Goal: Task Accomplishment & Management: Use online tool/utility

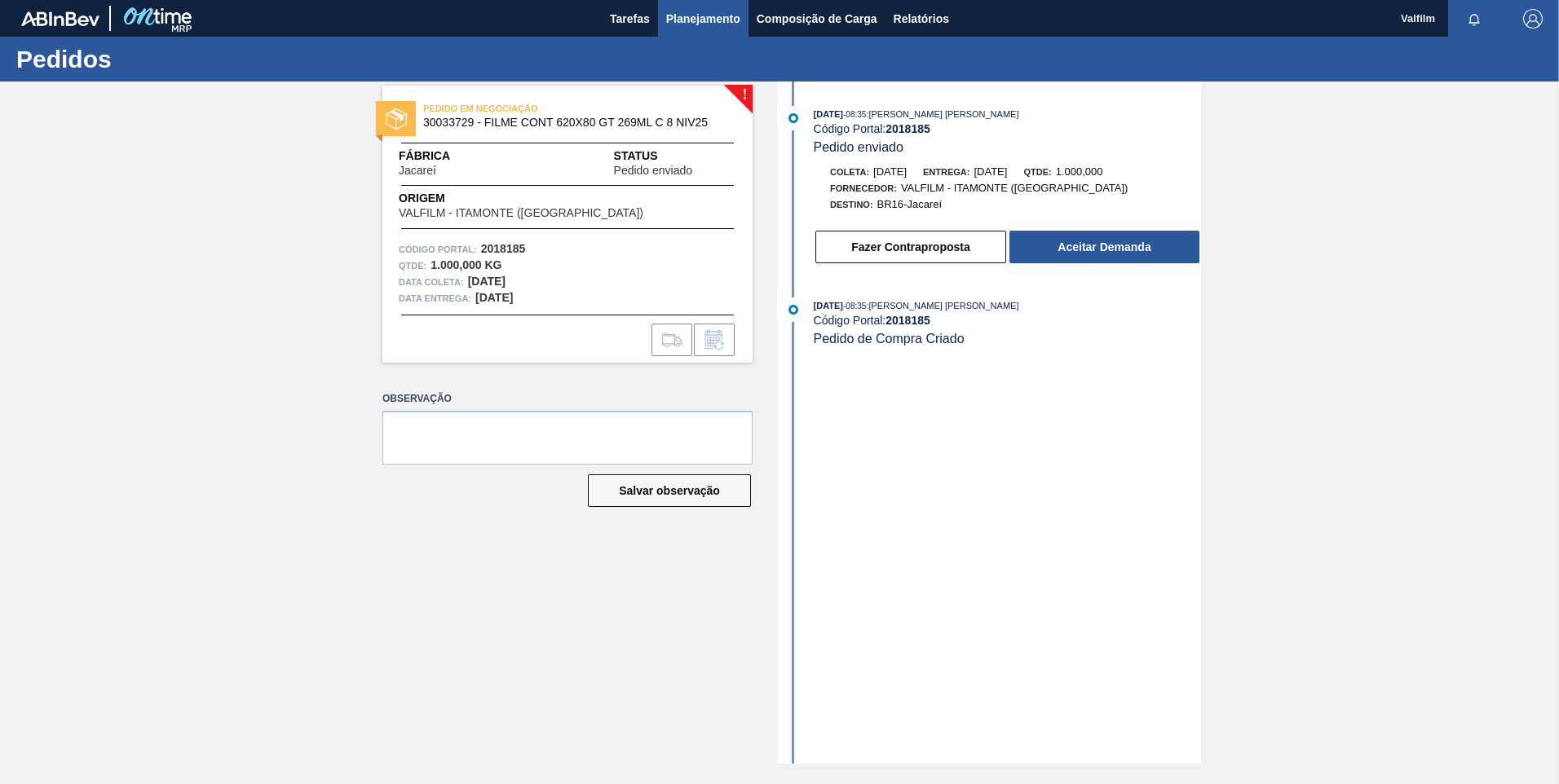
click at [731, 12] on span "Planejamento" at bounding box center [703, 18] width 74 height 19
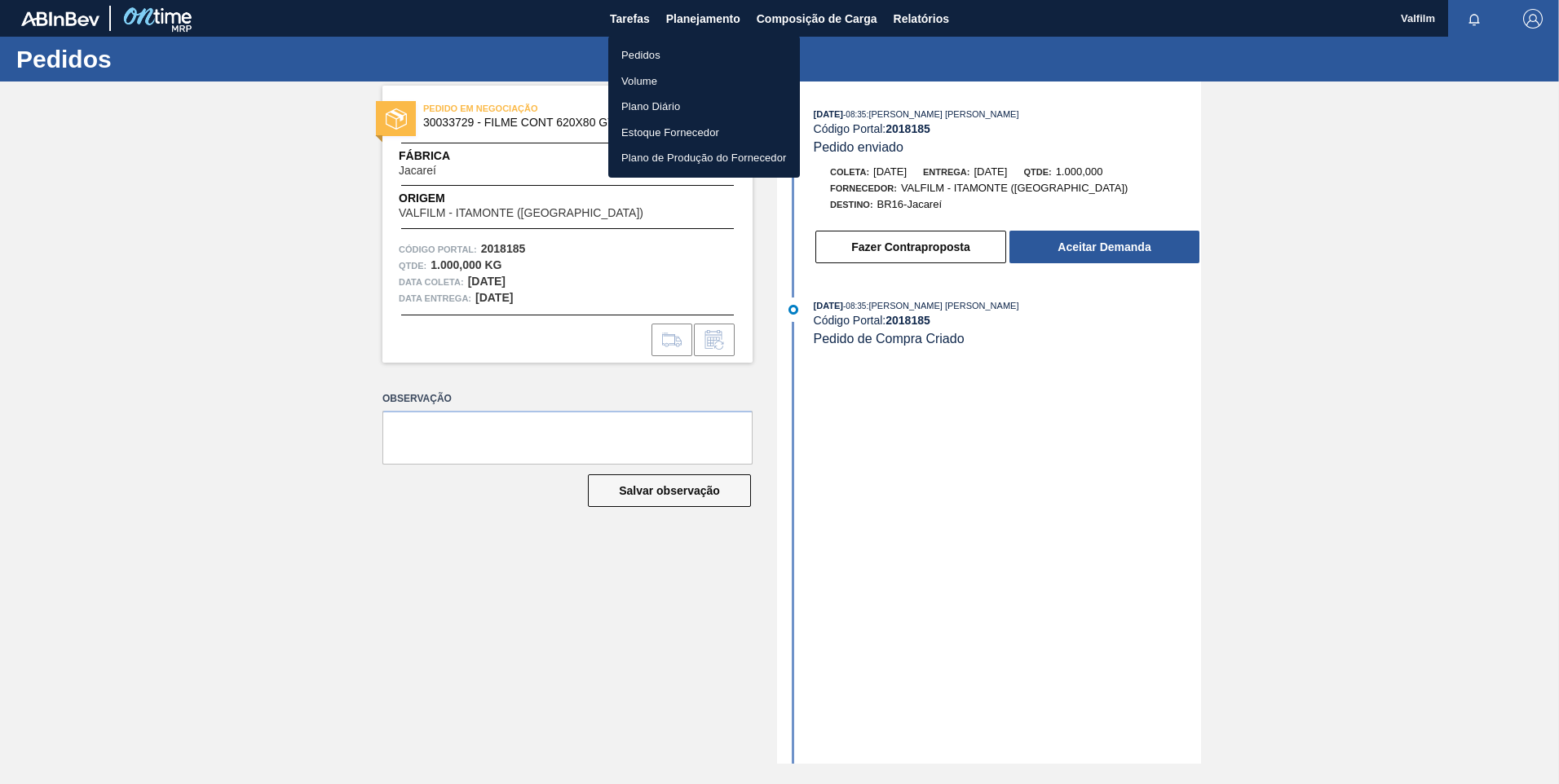
drag, startPoint x: 667, startPoint y: 59, endPoint x: 668, endPoint y: 104, distance: 45.0
click at [667, 59] on li "Pedidos" at bounding box center [703, 55] width 191 height 26
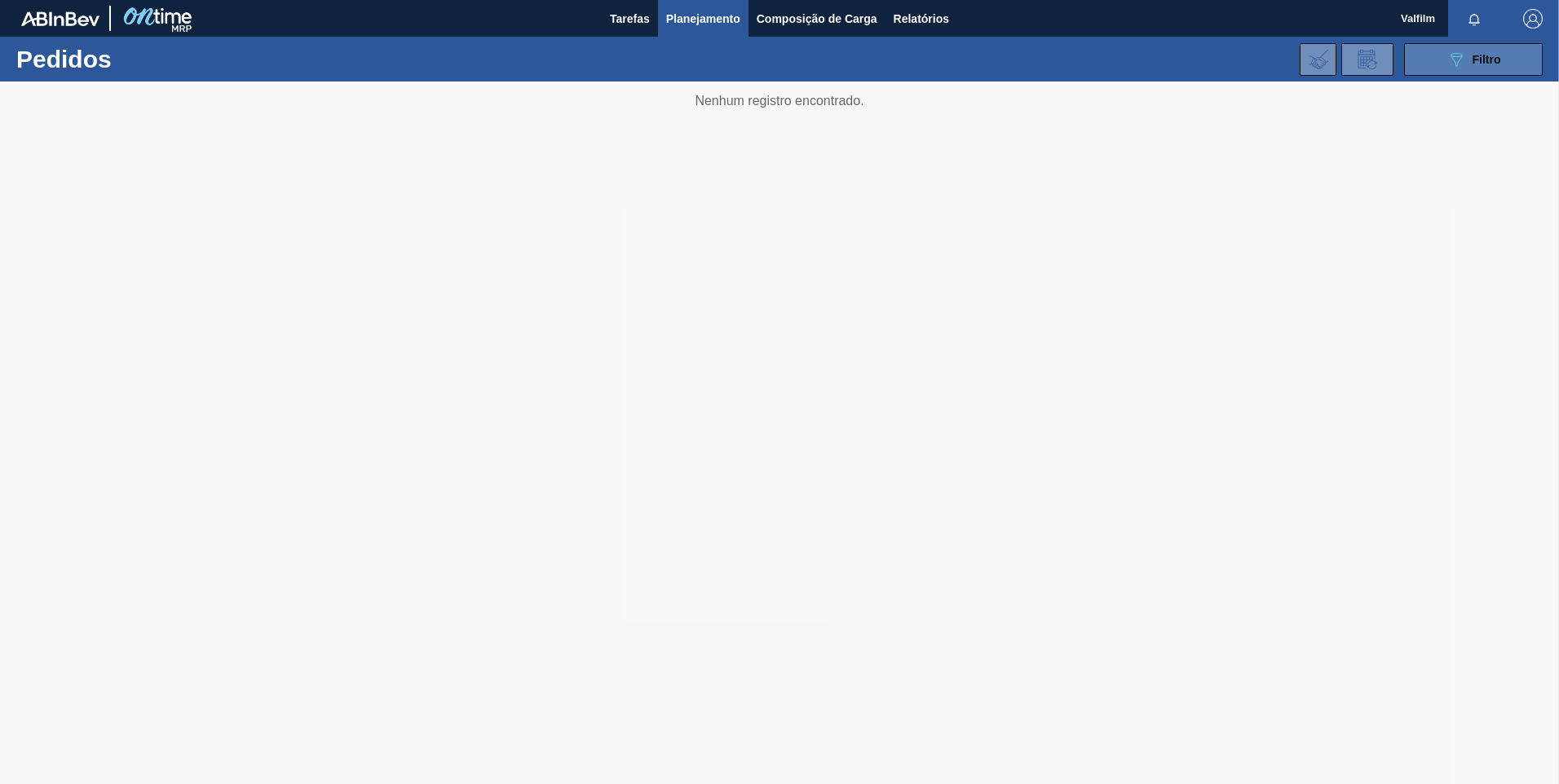
click at [1463, 66] on icon "089F7B8B-B2A5-4AFE-B5C0-19BA573D28AC" at bounding box center [1457, 59] width 19 height 19
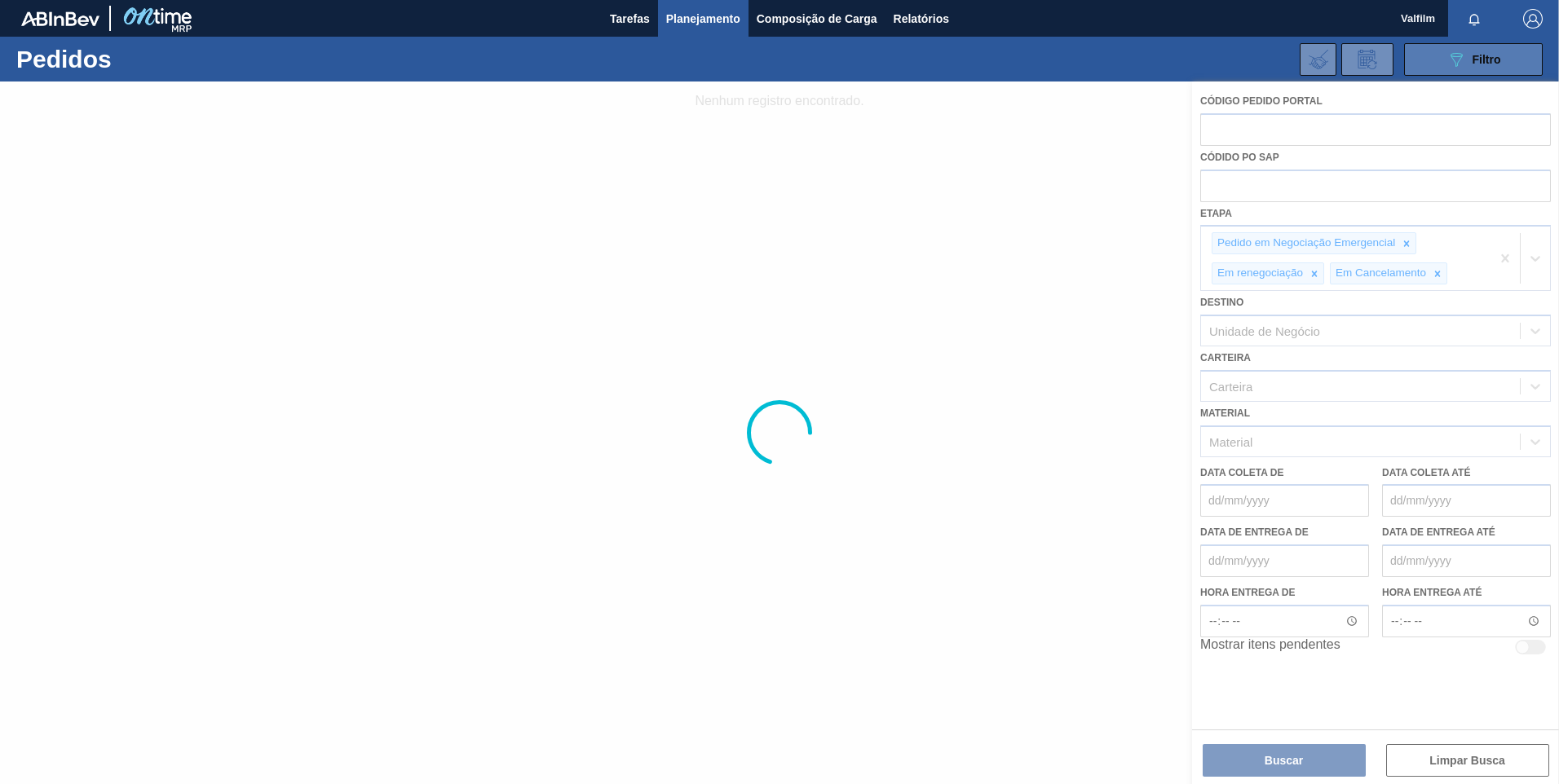
click at [1477, 58] on span "Filtro" at bounding box center [1487, 59] width 28 height 13
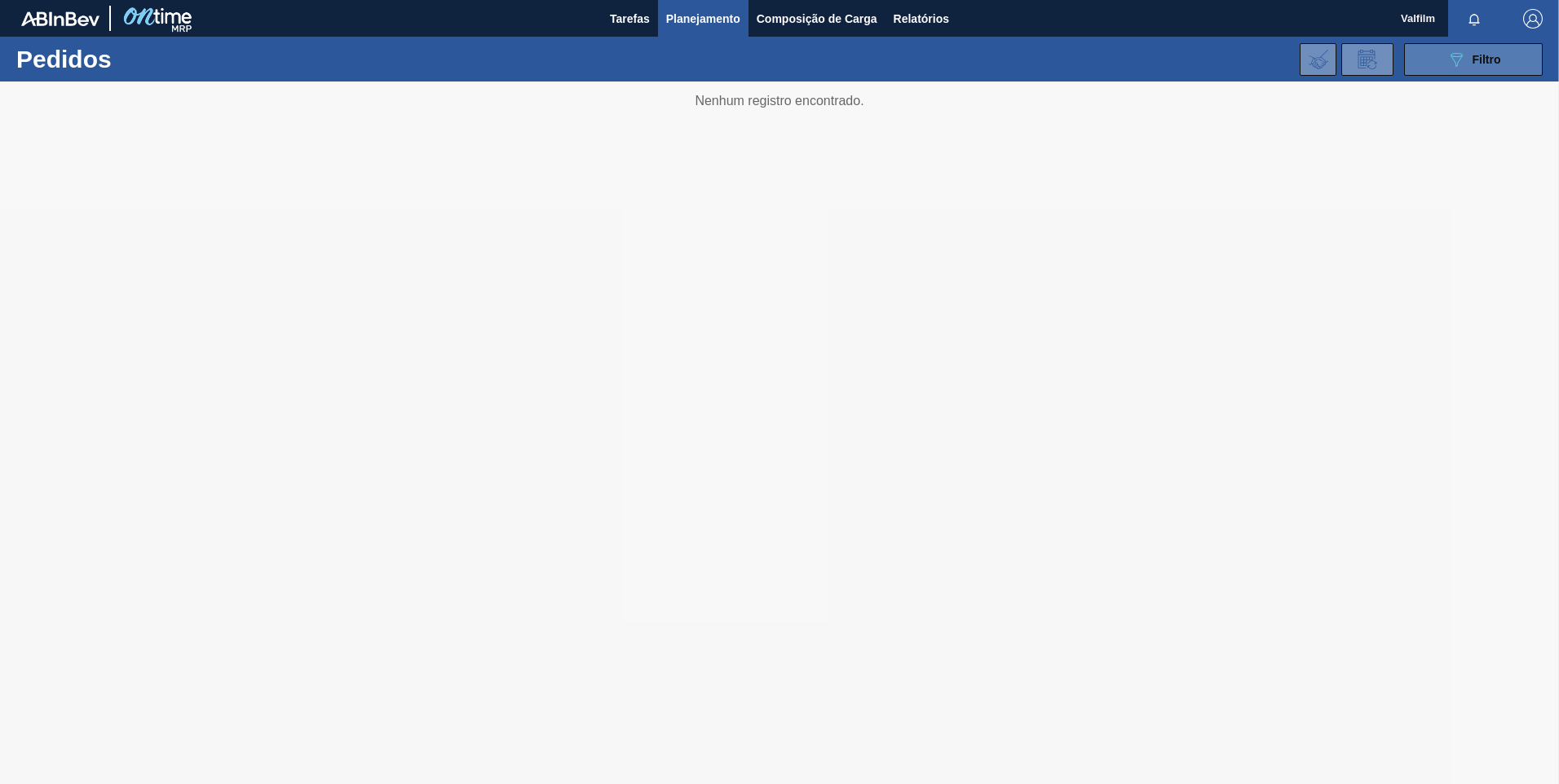
click at [1477, 58] on span "Filtro" at bounding box center [1487, 59] width 28 height 13
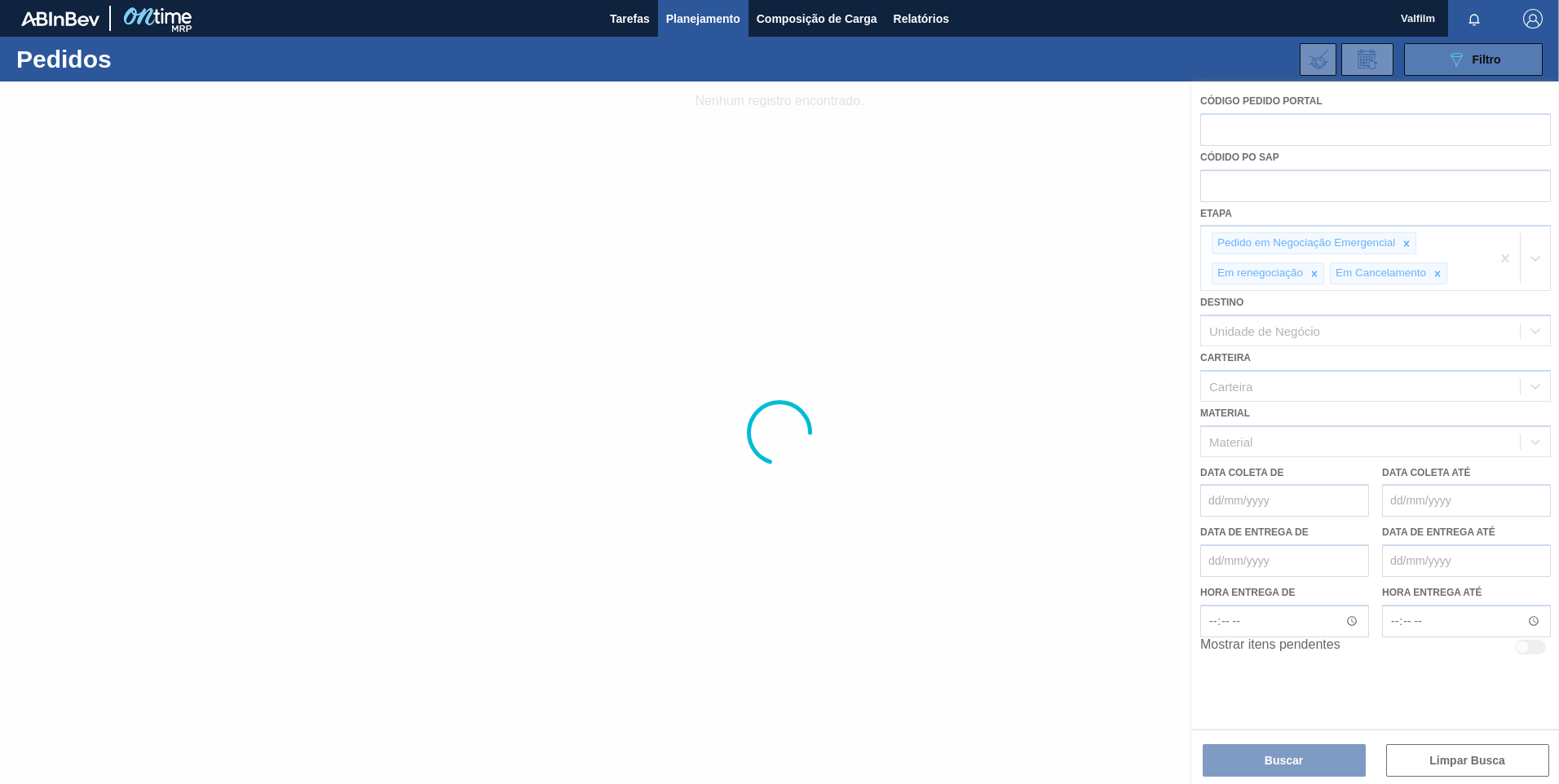
click at [1477, 58] on span "Filtro" at bounding box center [1487, 59] width 28 height 13
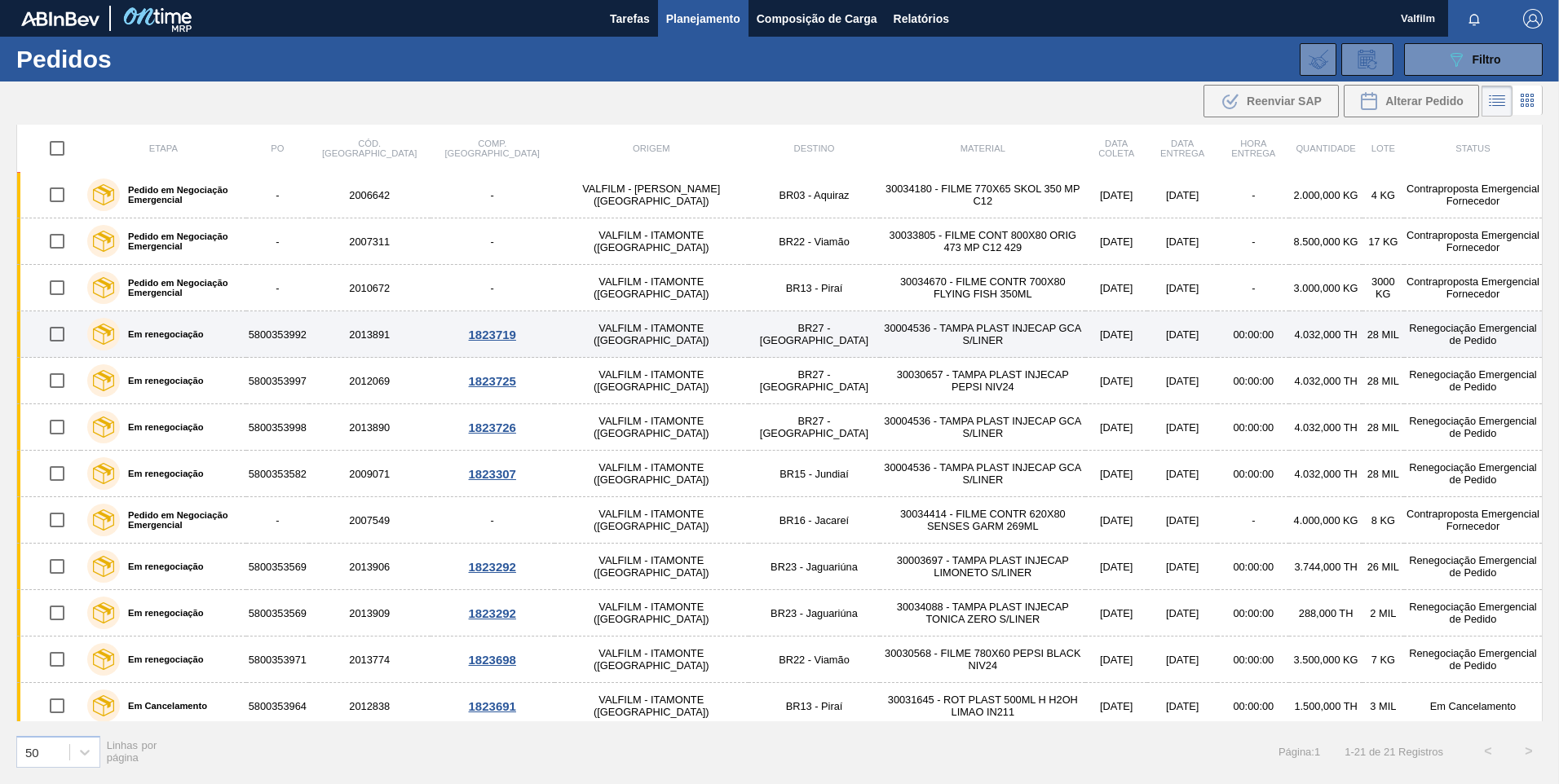
scroll to position [428, 0]
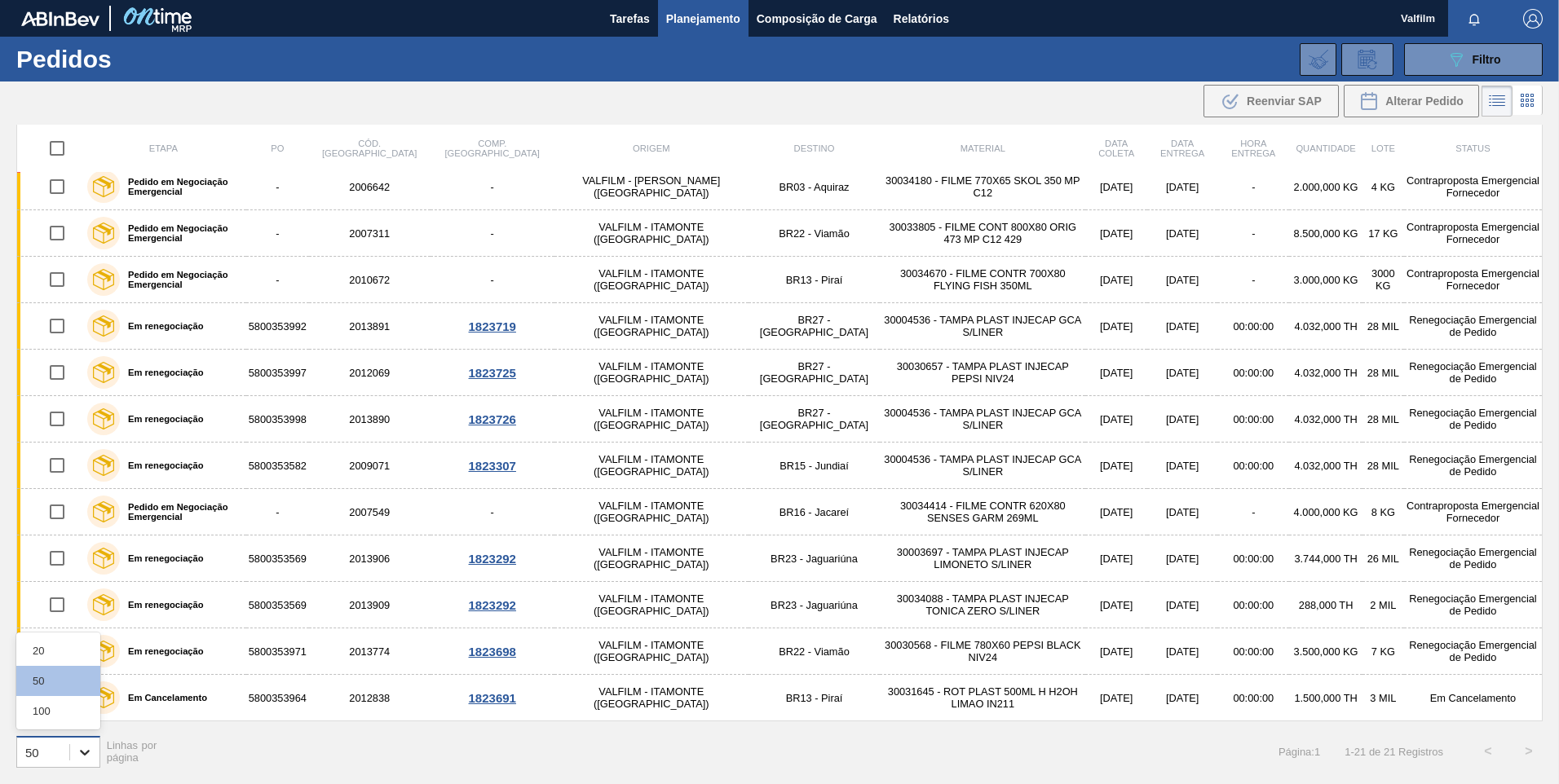
click at [89, 757] on icon at bounding box center [85, 752] width 17 height 17
click at [41, 714] on div "100" at bounding box center [58, 711] width 84 height 30
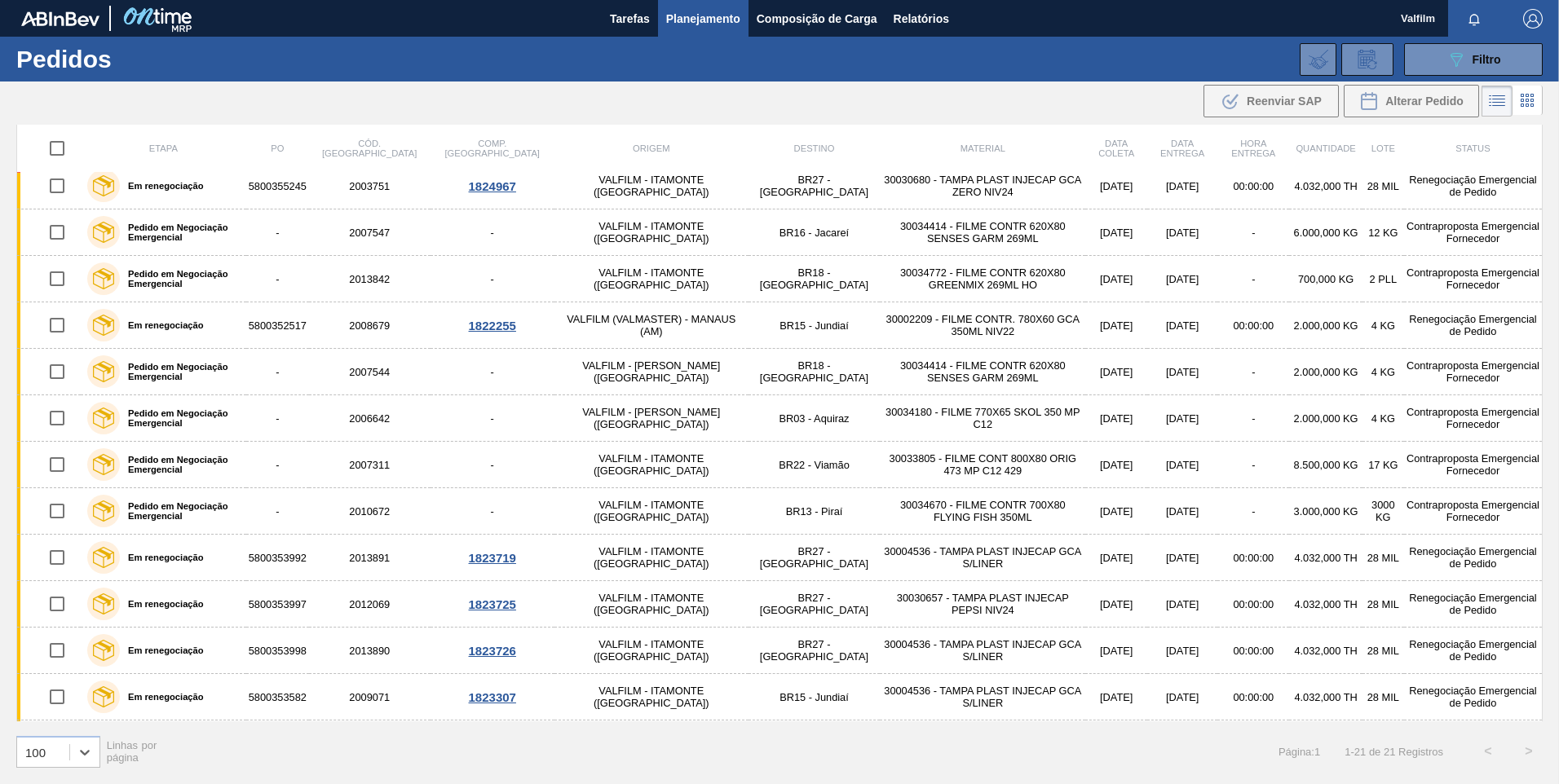
scroll to position [102, 0]
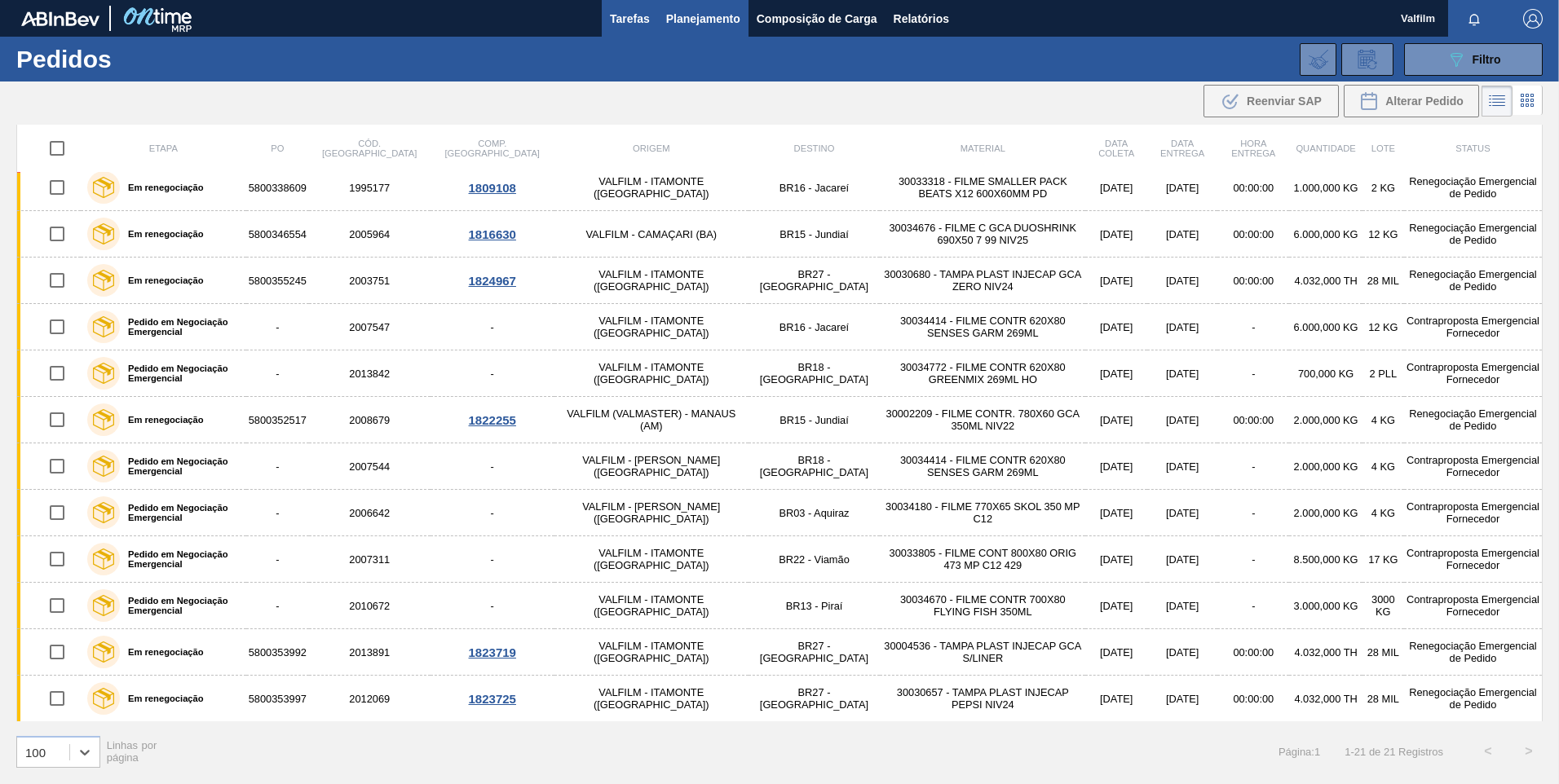
click at [626, 23] on span "Tarefas" at bounding box center [629, 18] width 40 height 19
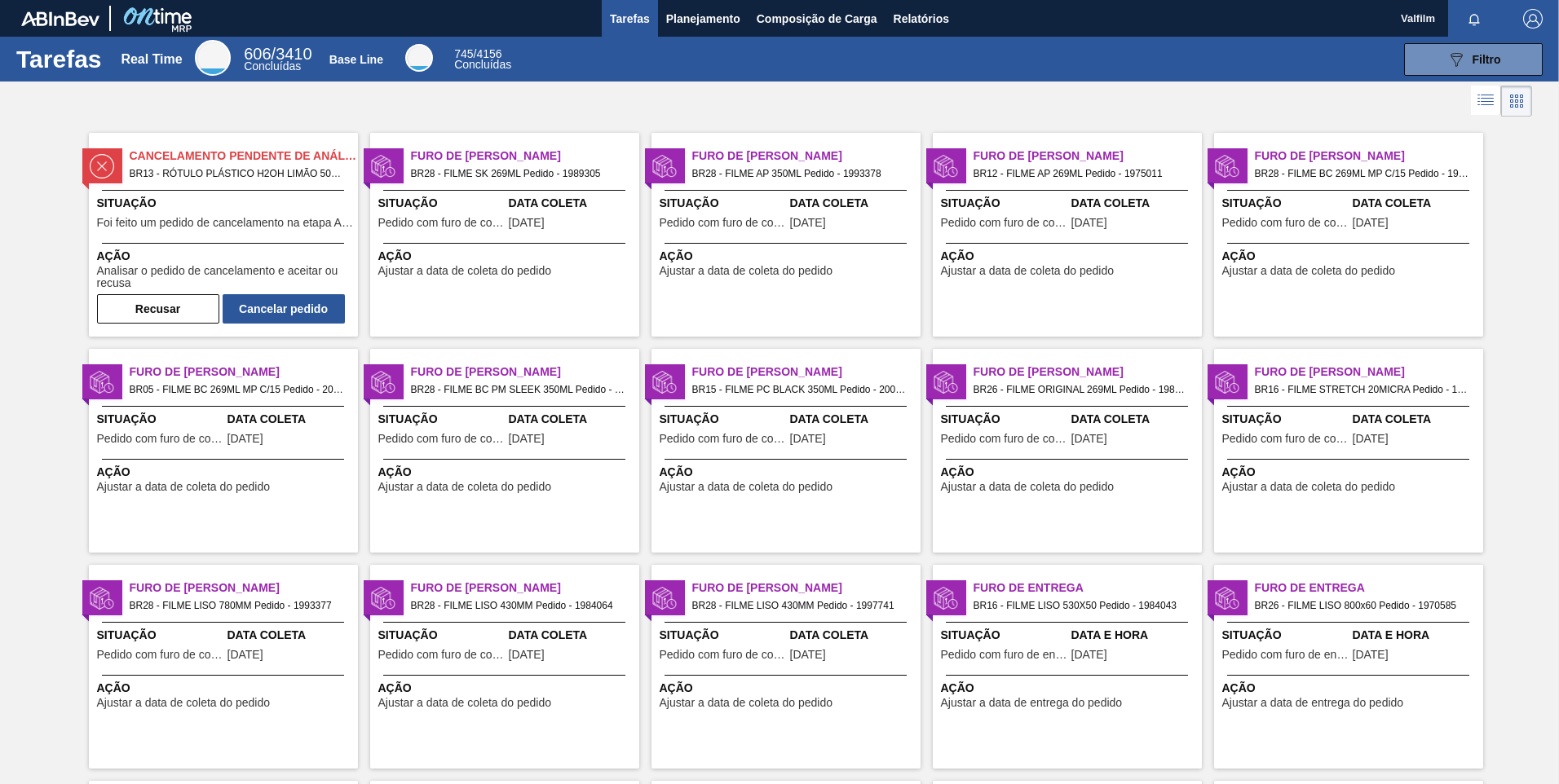
click at [1485, 98] on icon at bounding box center [1486, 100] width 19 height 19
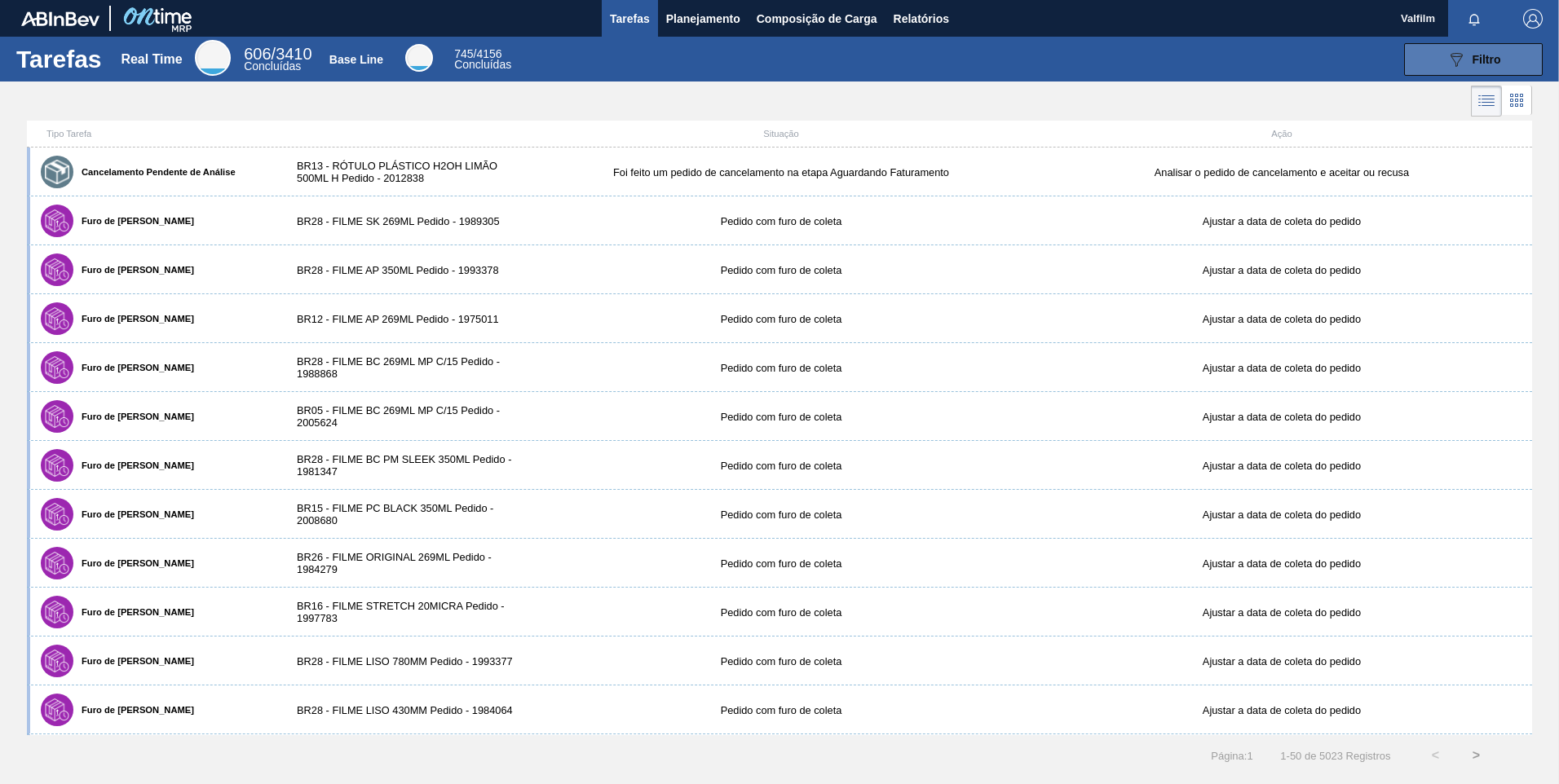
click at [1476, 53] on span "Filtro" at bounding box center [1487, 59] width 28 height 13
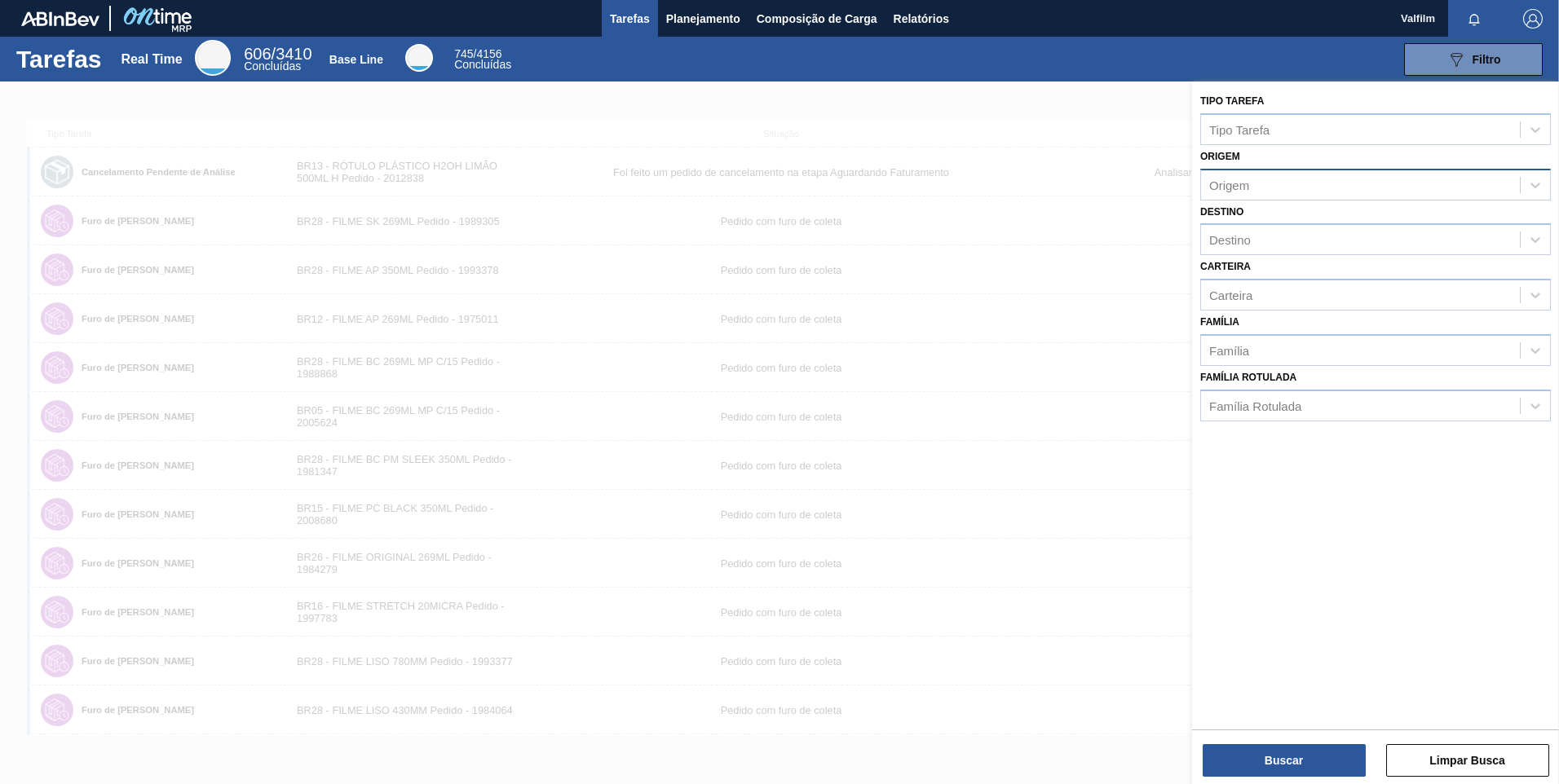
click at [1338, 183] on div "Origem" at bounding box center [1361, 184] width 319 height 24
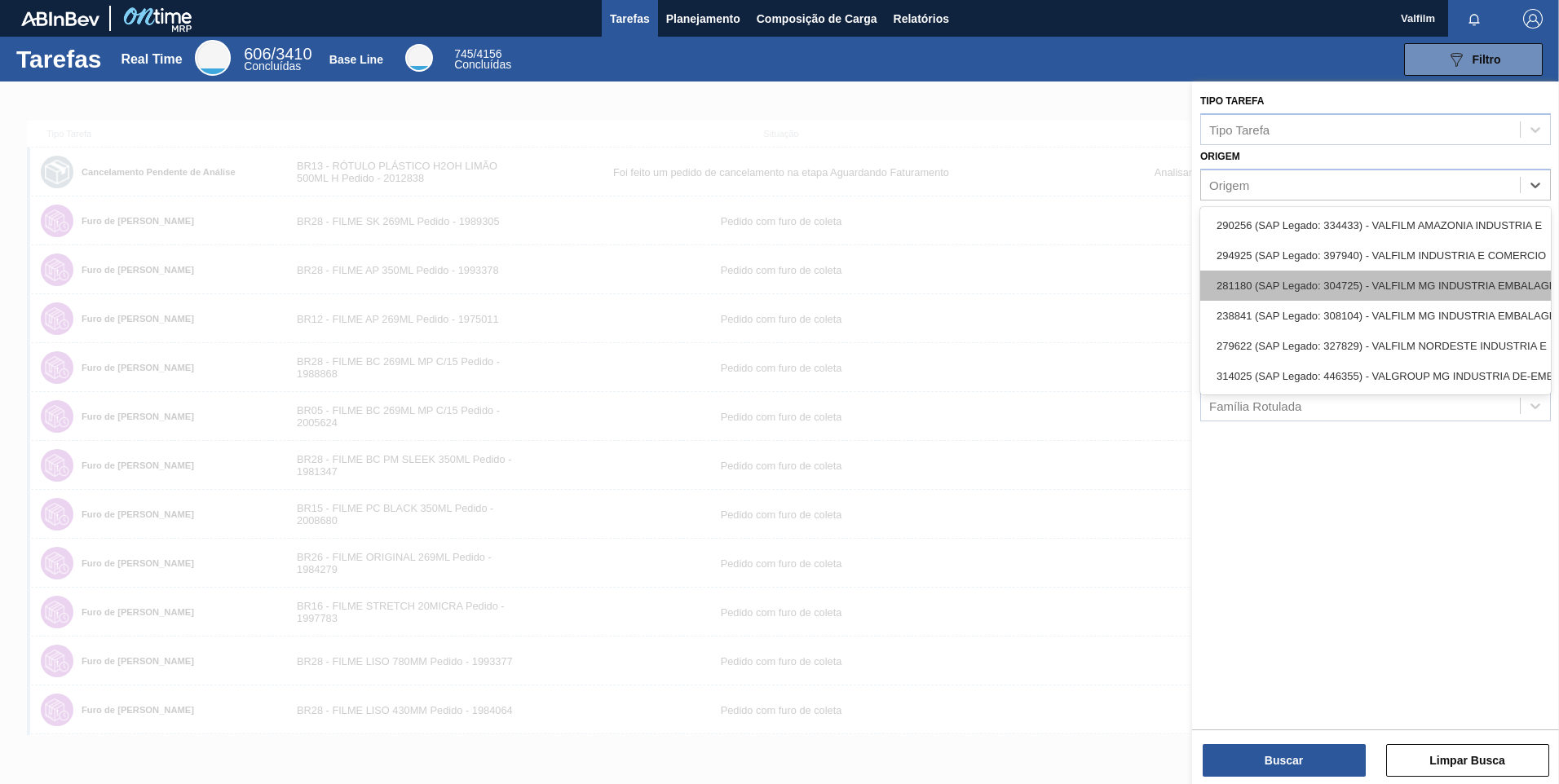
click at [1318, 282] on div "281180 (SAP Legado: 304725) - VALFILM MG INDUSTRIA EMBALAGENS" at bounding box center [1376, 285] width 351 height 30
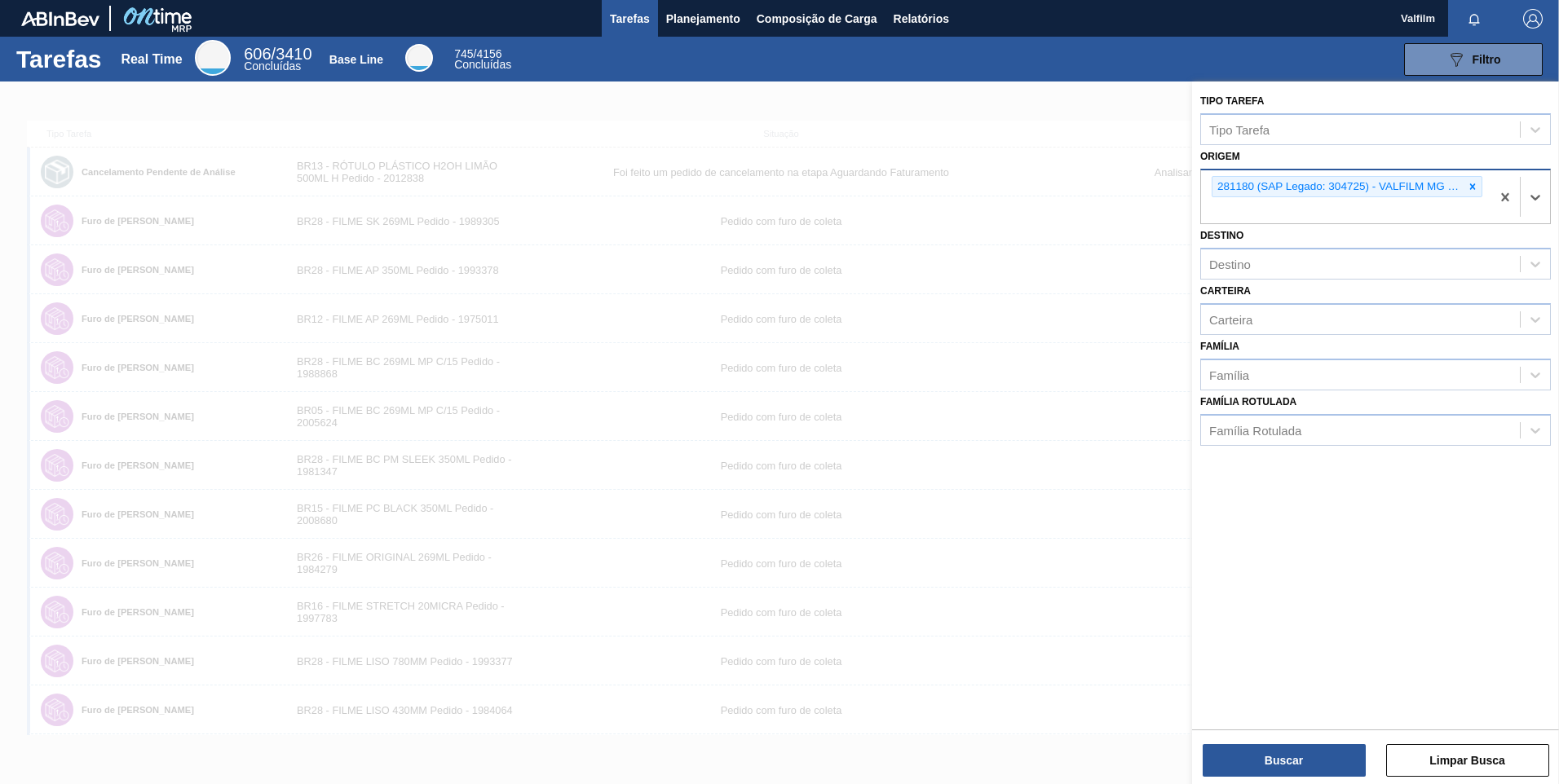
click at [1319, 219] on div "281180 (SAP Legado: 304725) - VALFILM MG INDUSTRIA EMBALAGENS" at bounding box center [1346, 196] width 290 height 54
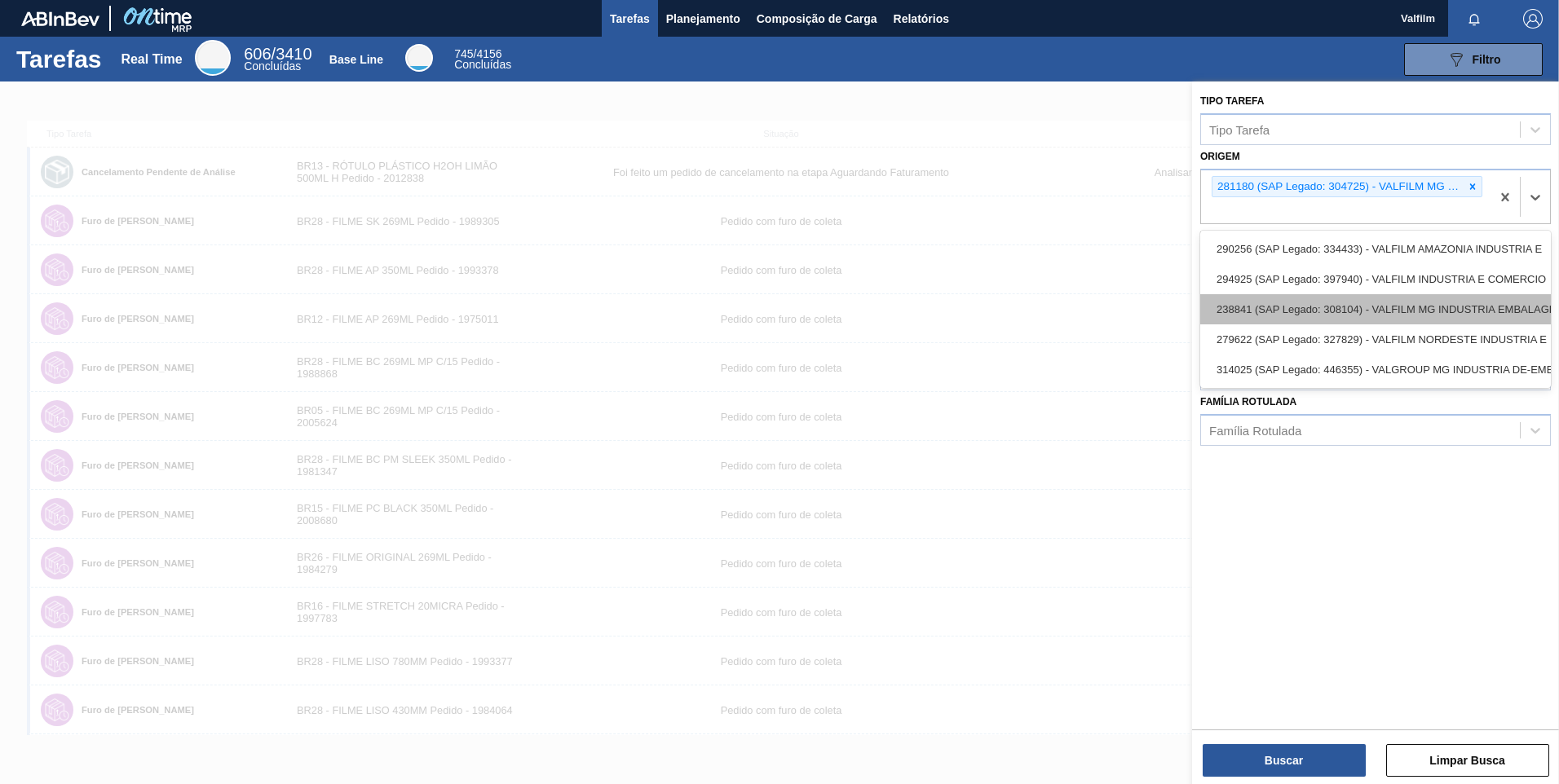
click at [1361, 314] on div "238841 (SAP Legado: 308104) - VALFILM MG INDUSTRIA EMBALAGENS" at bounding box center [1376, 309] width 351 height 30
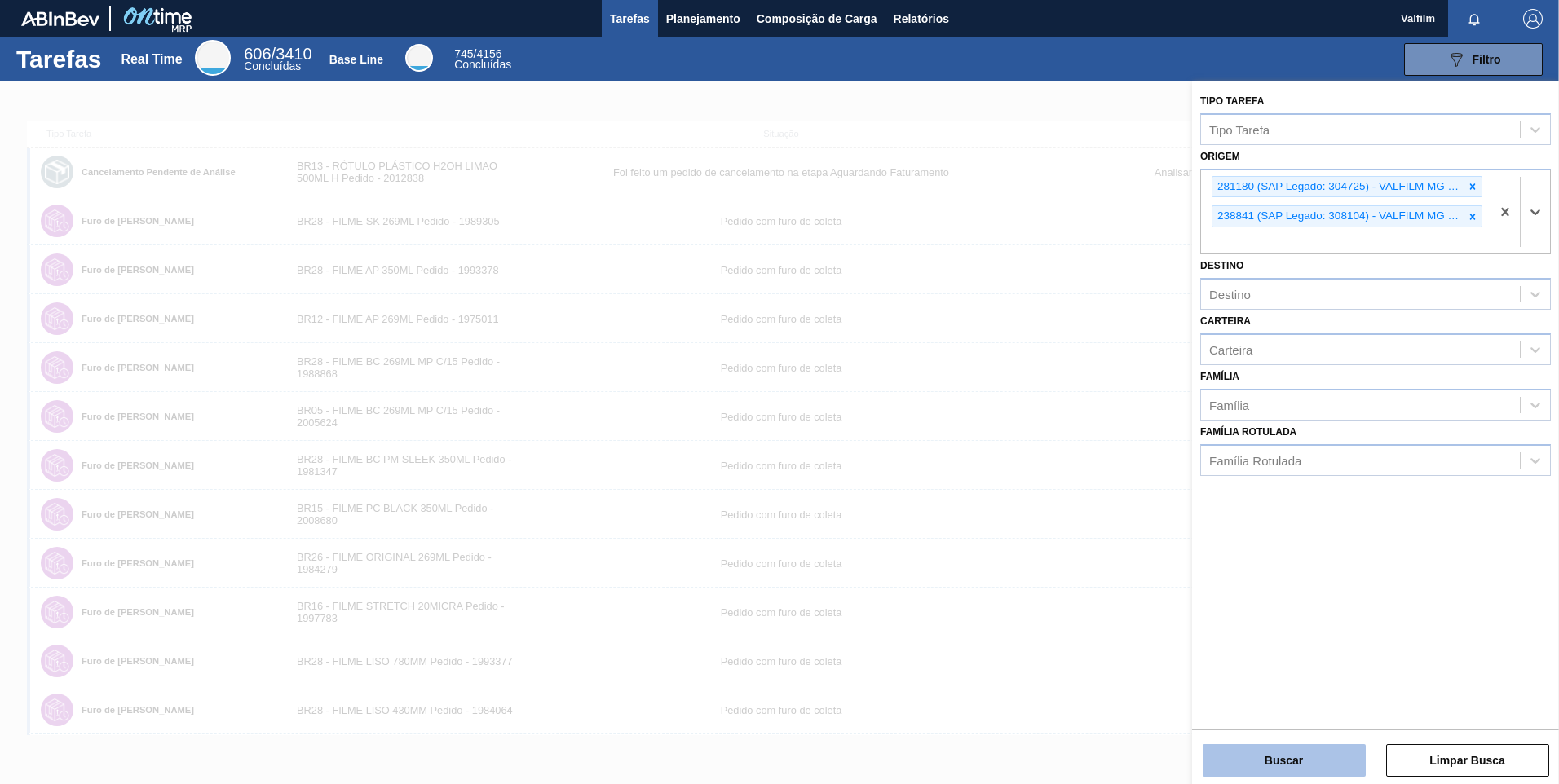
click at [1291, 766] on button "Buscar" at bounding box center [1284, 760] width 163 height 33
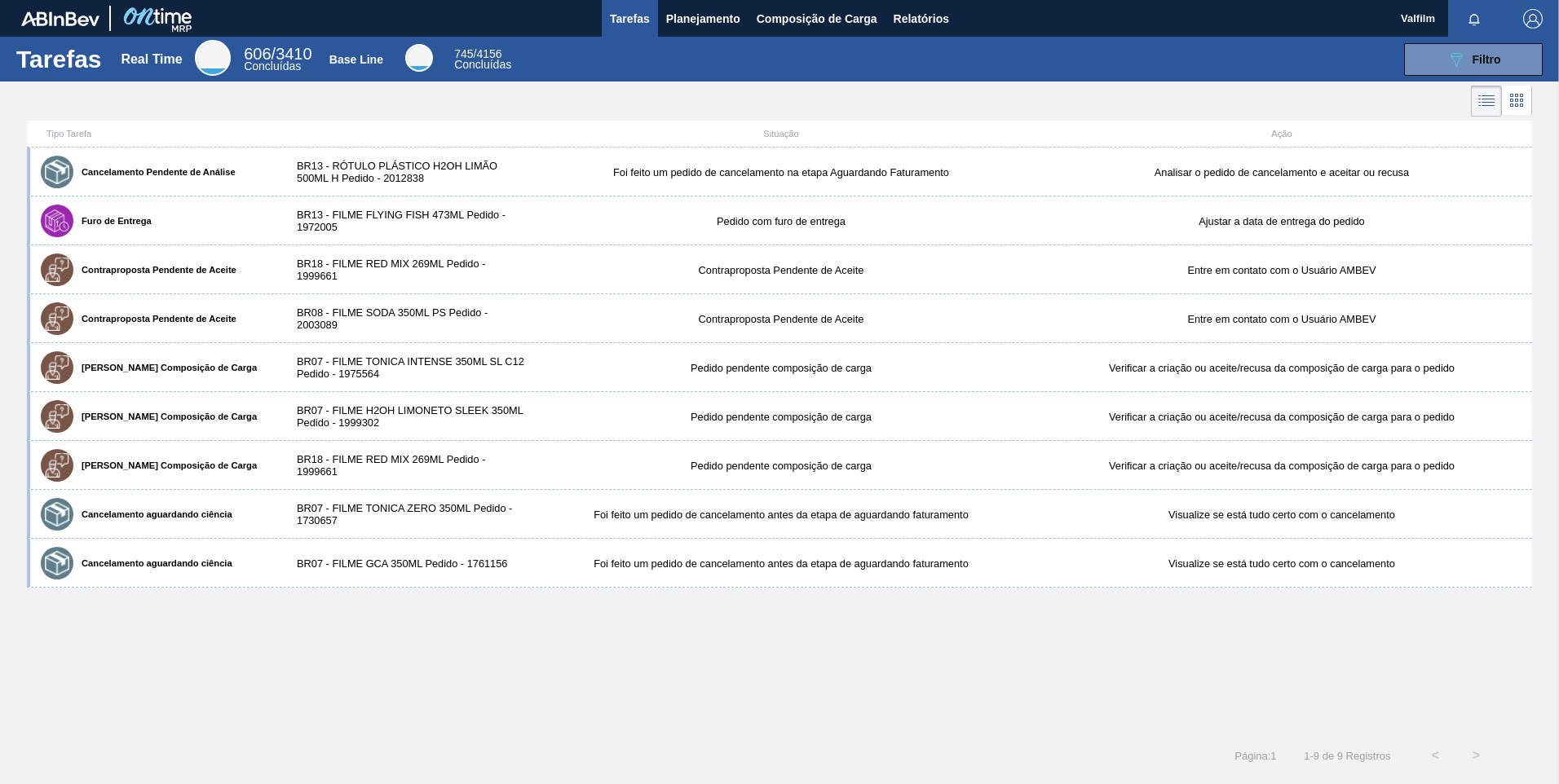
click at [334, 703] on div "Cancelamento Pendente de Análise BR13 - RÓTULO PLÁSTICO H2OH LIMÃO 500ML H Pedi…" at bounding box center [780, 441] width 1505 height 588
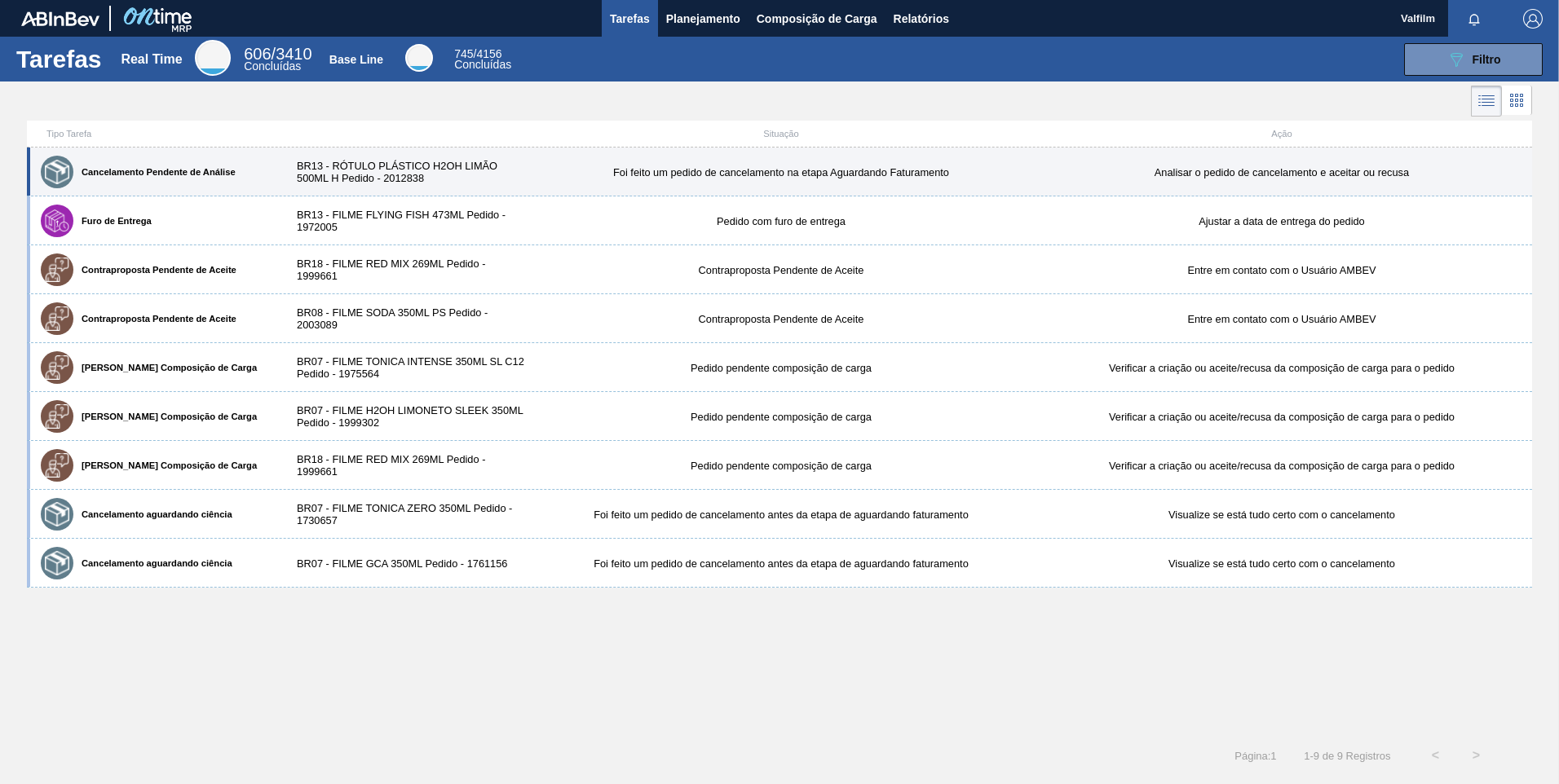
click at [188, 165] on div "Cancelamento Pendente de Análise" at bounding box center [155, 172] width 237 height 41
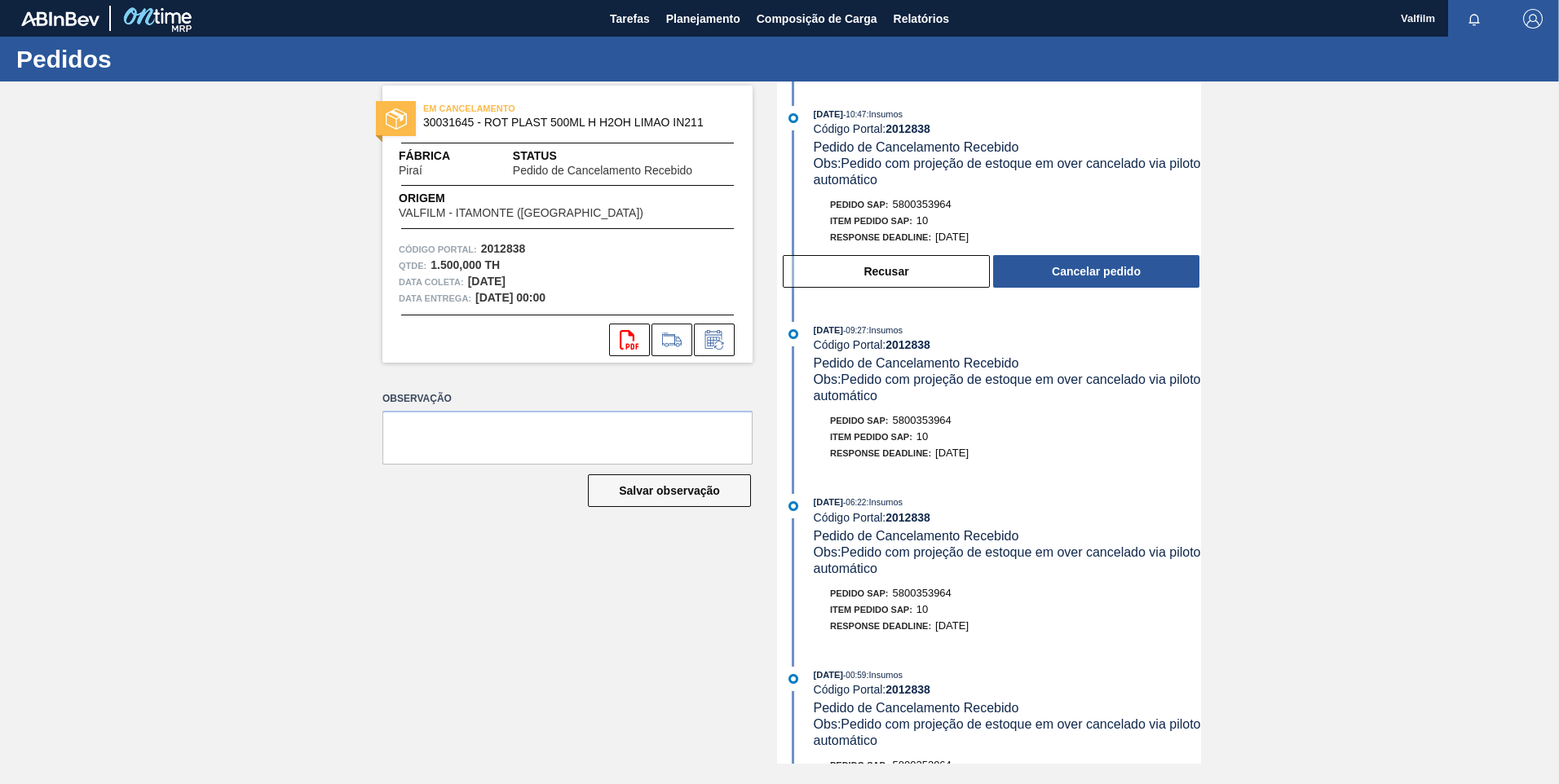
drag, startPoint x: 1527, startPoint y: 423, endPoint x: 1522, endPoint y: 436, distance: 13.9
click at [1526, 423] on div "EM CANCELAMENTO 30031645 - ROT PLAST 500ML H H2OH LIMAO IN211 Fábrica Piraí Sta…" at bounding box center [779, 423] width 1559 height 683
drag, startPoint x: 618, startPoint y: 18, endPoint x: 618, endPoint y: 29, distance: 11.0
click at [618, 18] on span "Tarefas" at bounding box center [629, 18] width 40 height 19
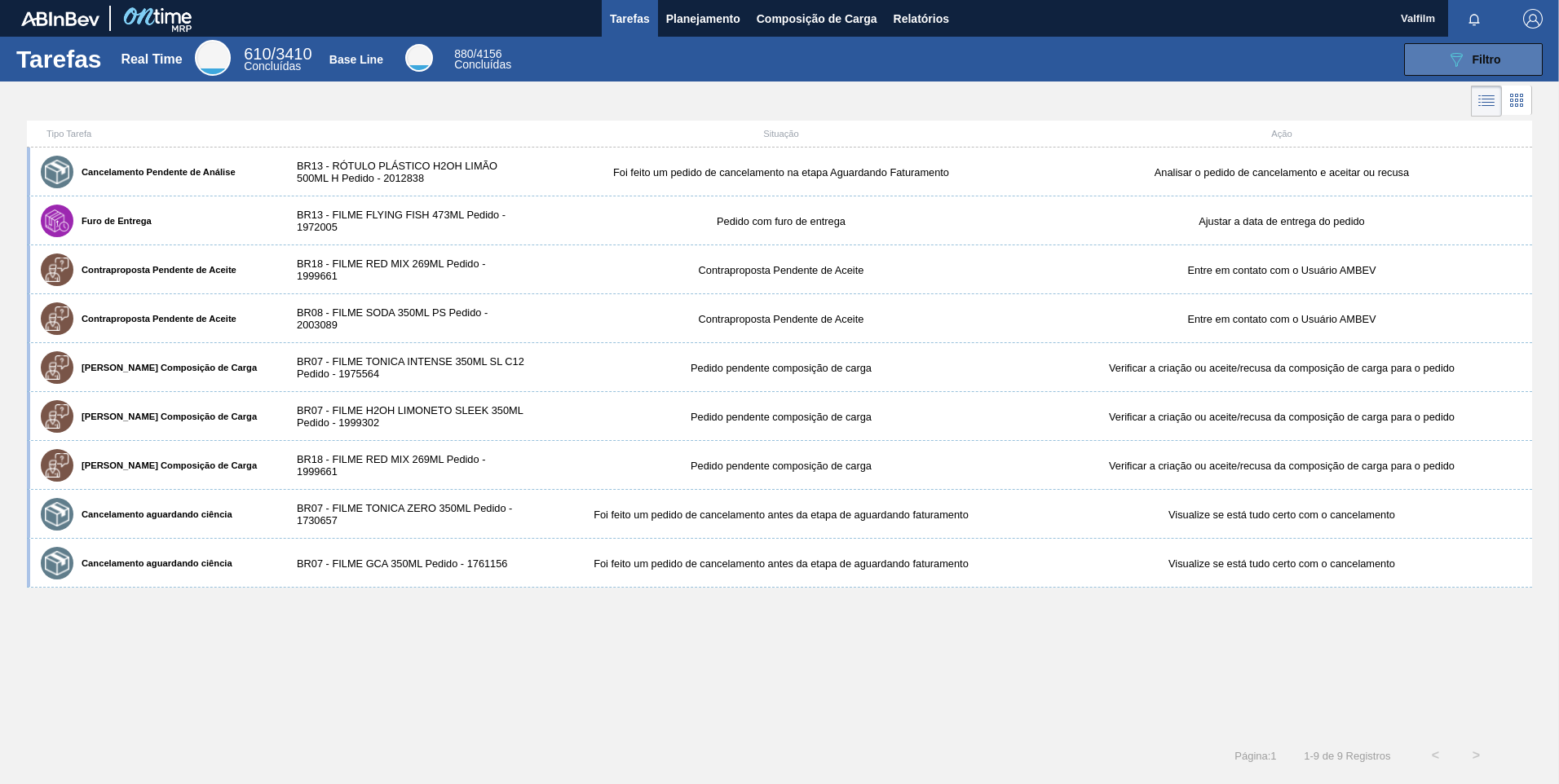
click at [1450, 48] on button "089F7B8B-B2A5-4AFE-B5C0-19BA573D28AC Filtro" at bounding box center [1474, 59] width 138 height 33
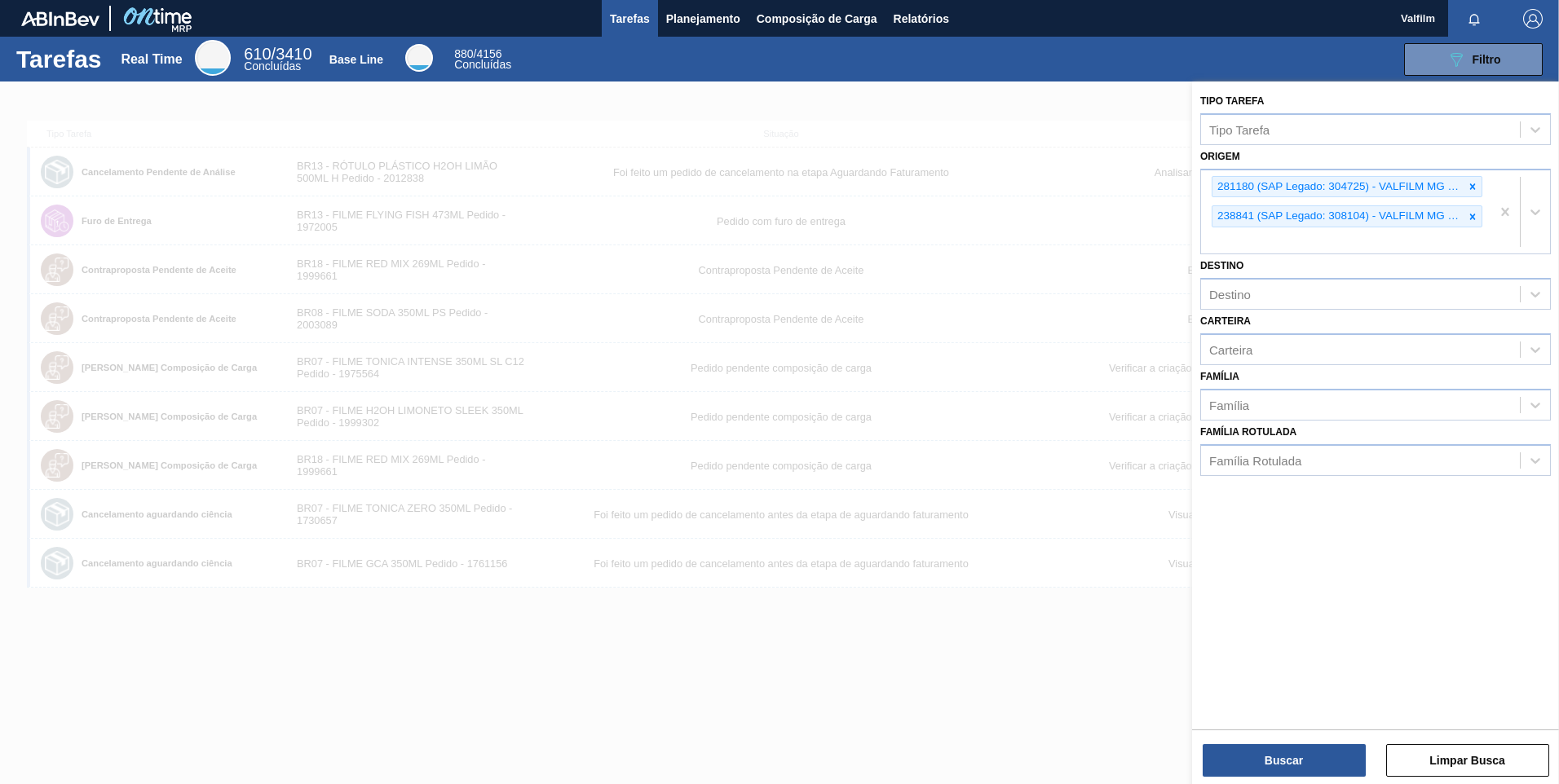
click at [962, 144] on div at bounding box center [779, 474] width 1559 height 784
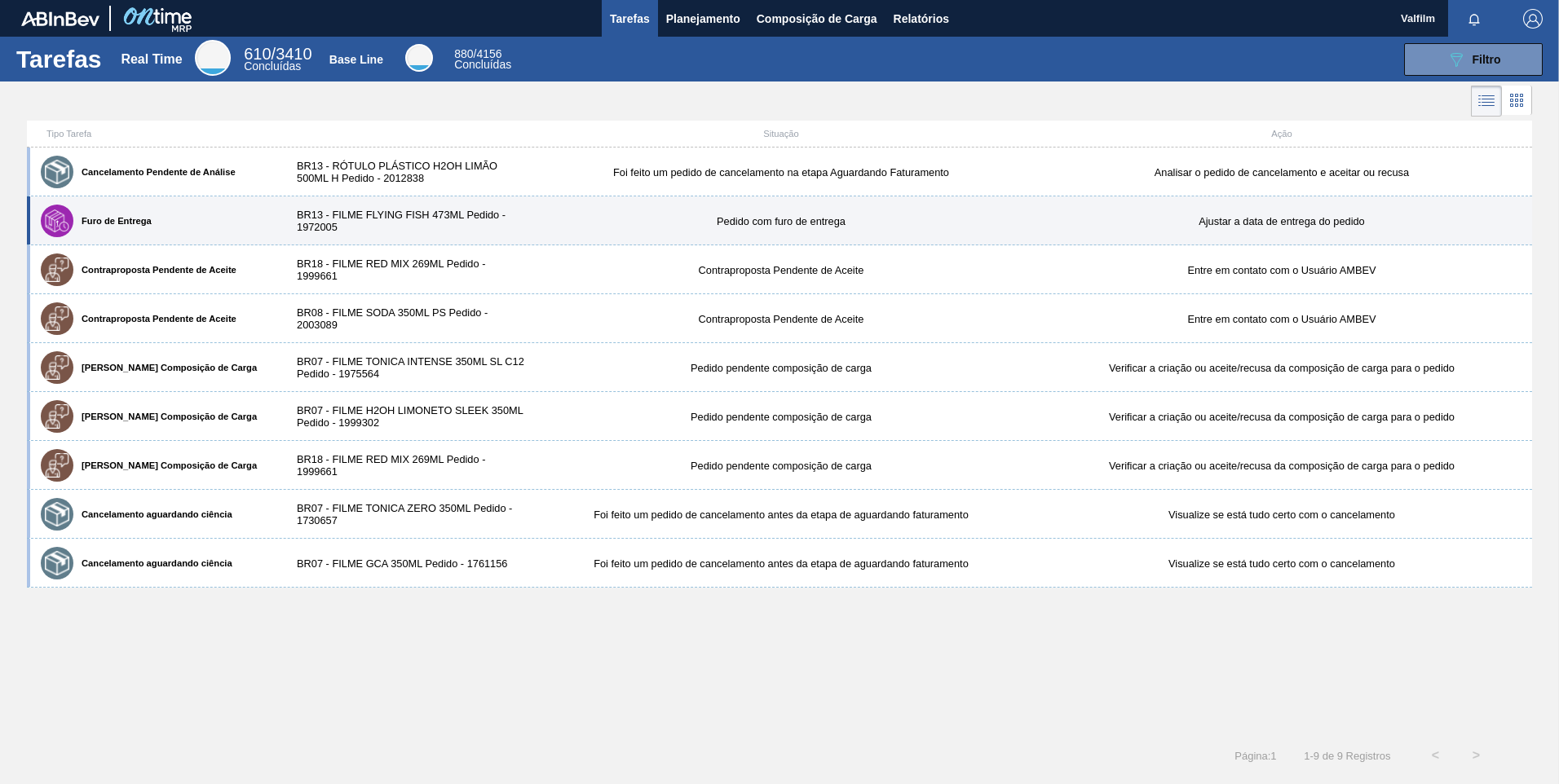
click at [137, 206] on div "Furo de Entrega" at bounding box center [155, 221] width 237 height 41
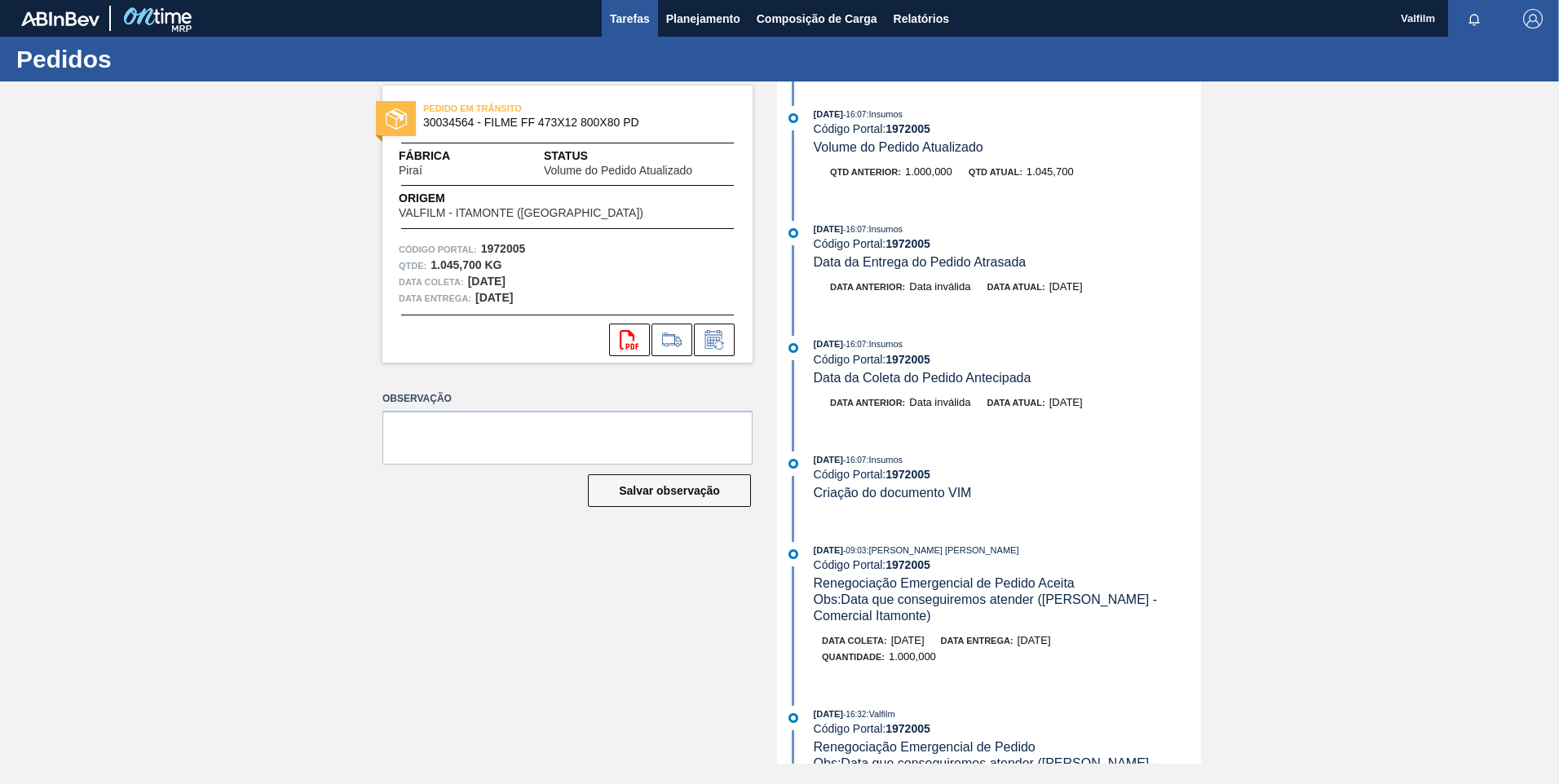
click at [637, 20] on span "Tarefas" at bounding box center [629, 18] width 40 height 19
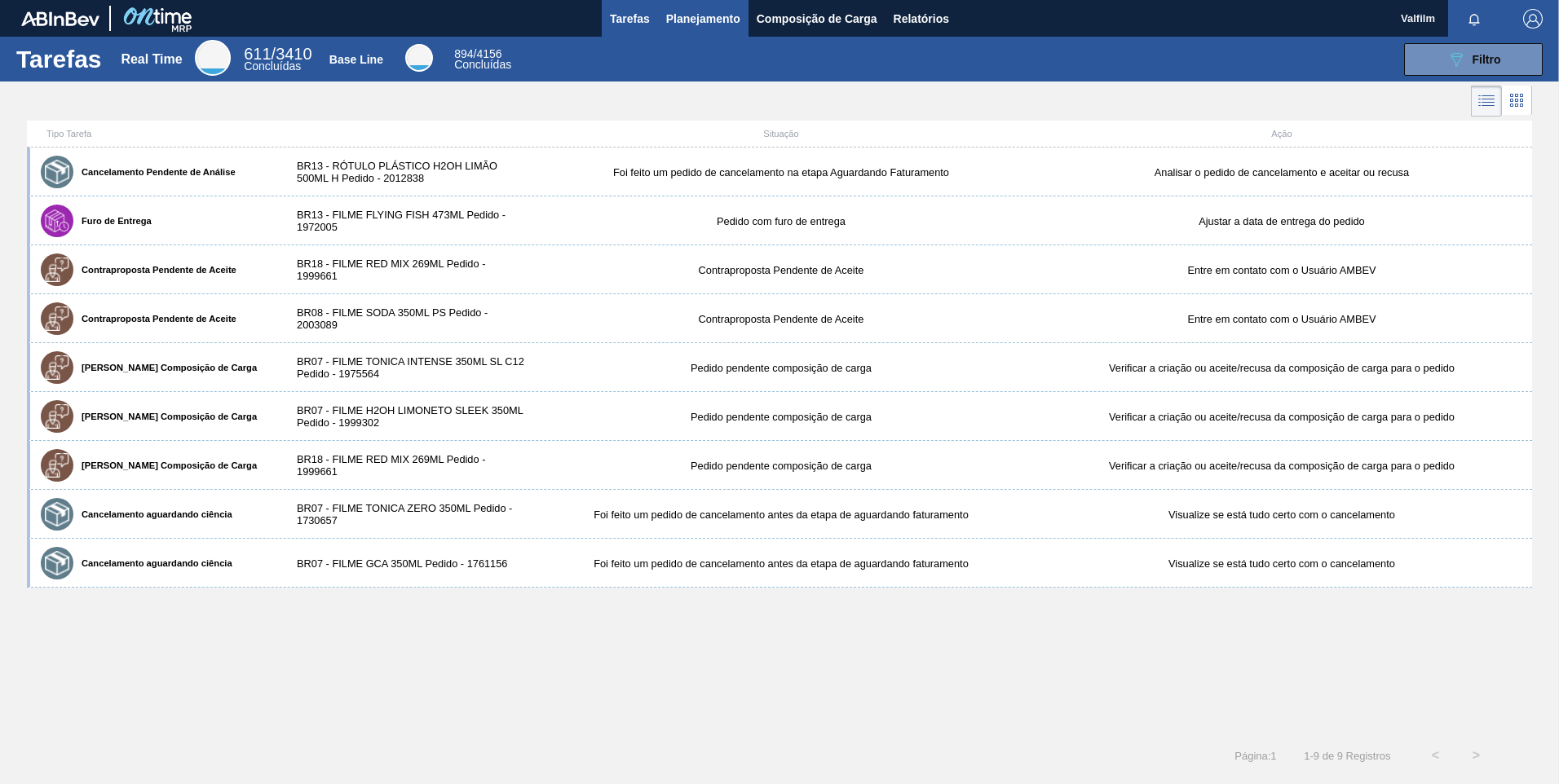
click at [665, 30] on button "Planejamento" at bounding box center [703, 18] width 91 height 37
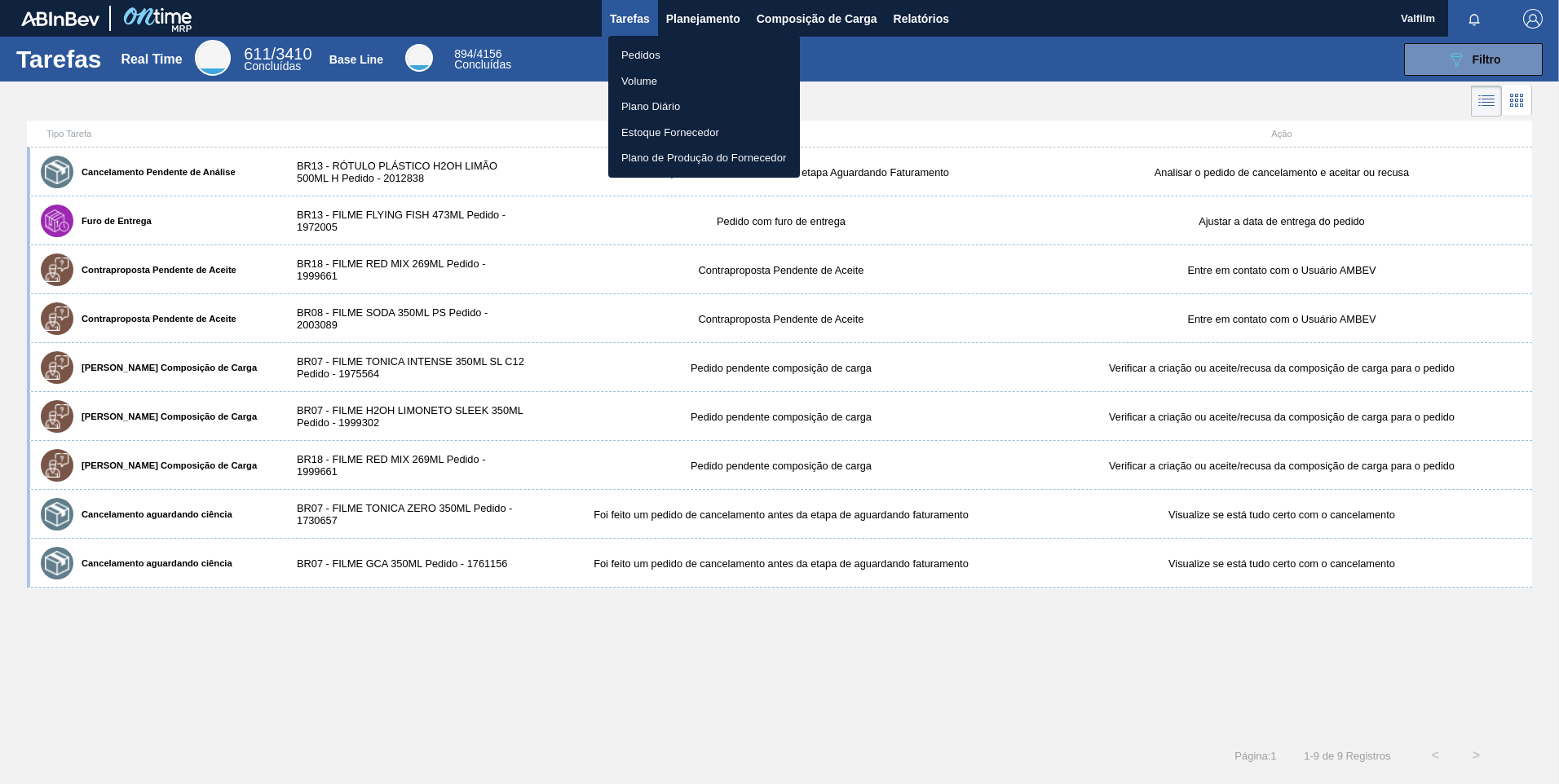
click at [666, 45] on li "Pedidos" at bounding box center [703, 55] width 191 height 26
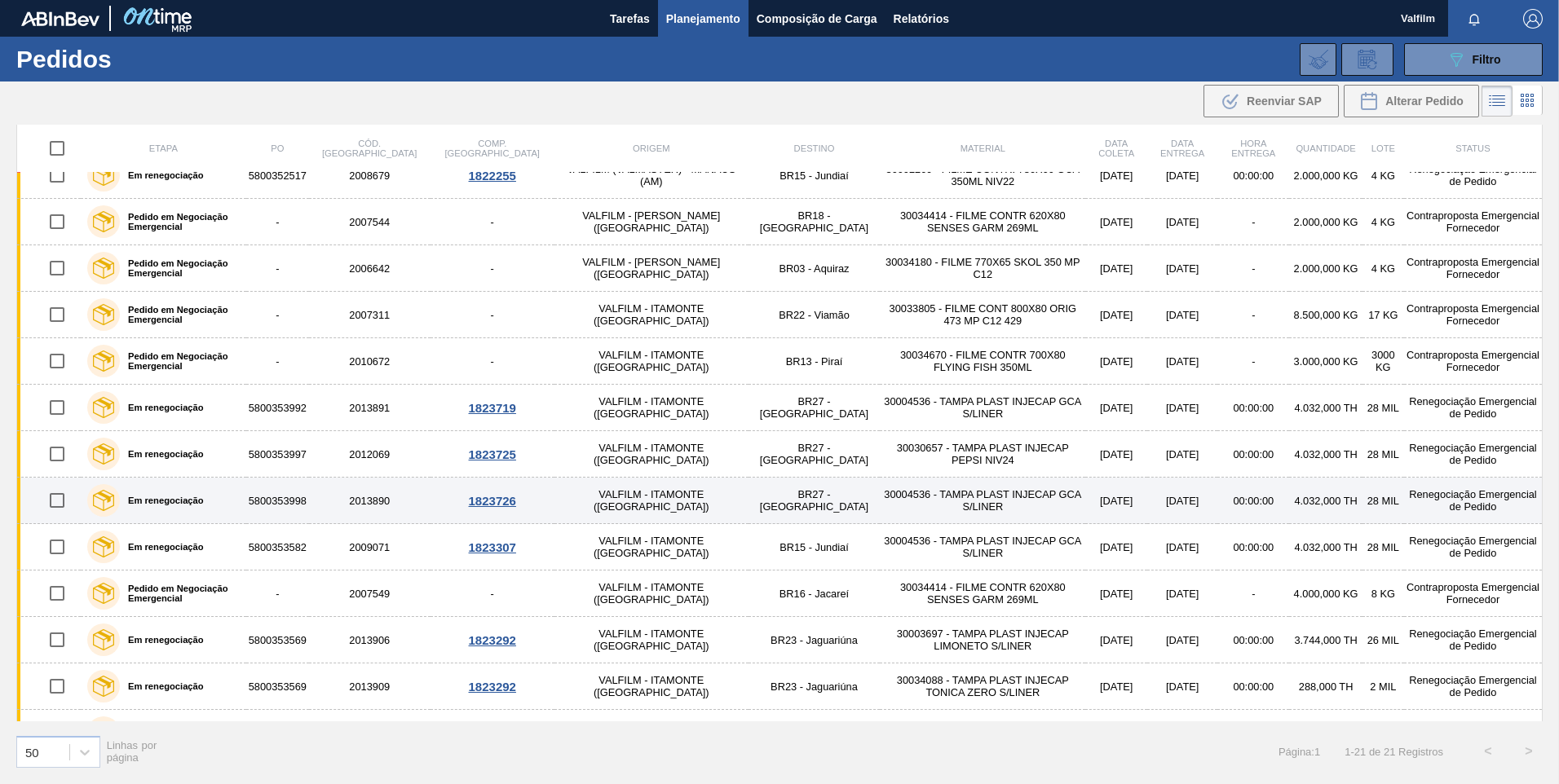
scroll to position [428, 0]
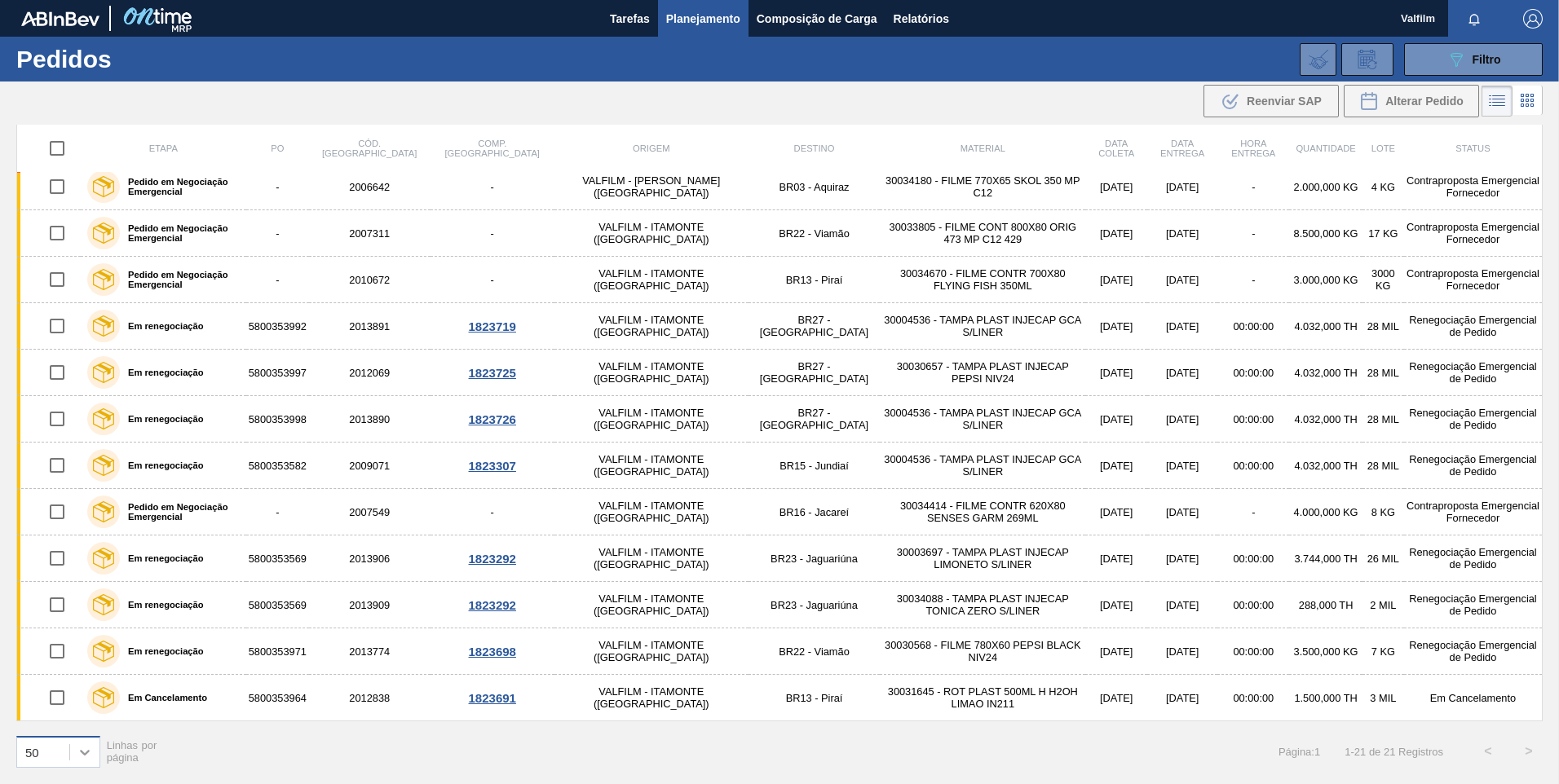
click at [80, 758] on icon at bounding box center [85, 752] width 17 height 17
click at [59, 720] on div "100" at bounding box center [58, 711] width 84 height 30
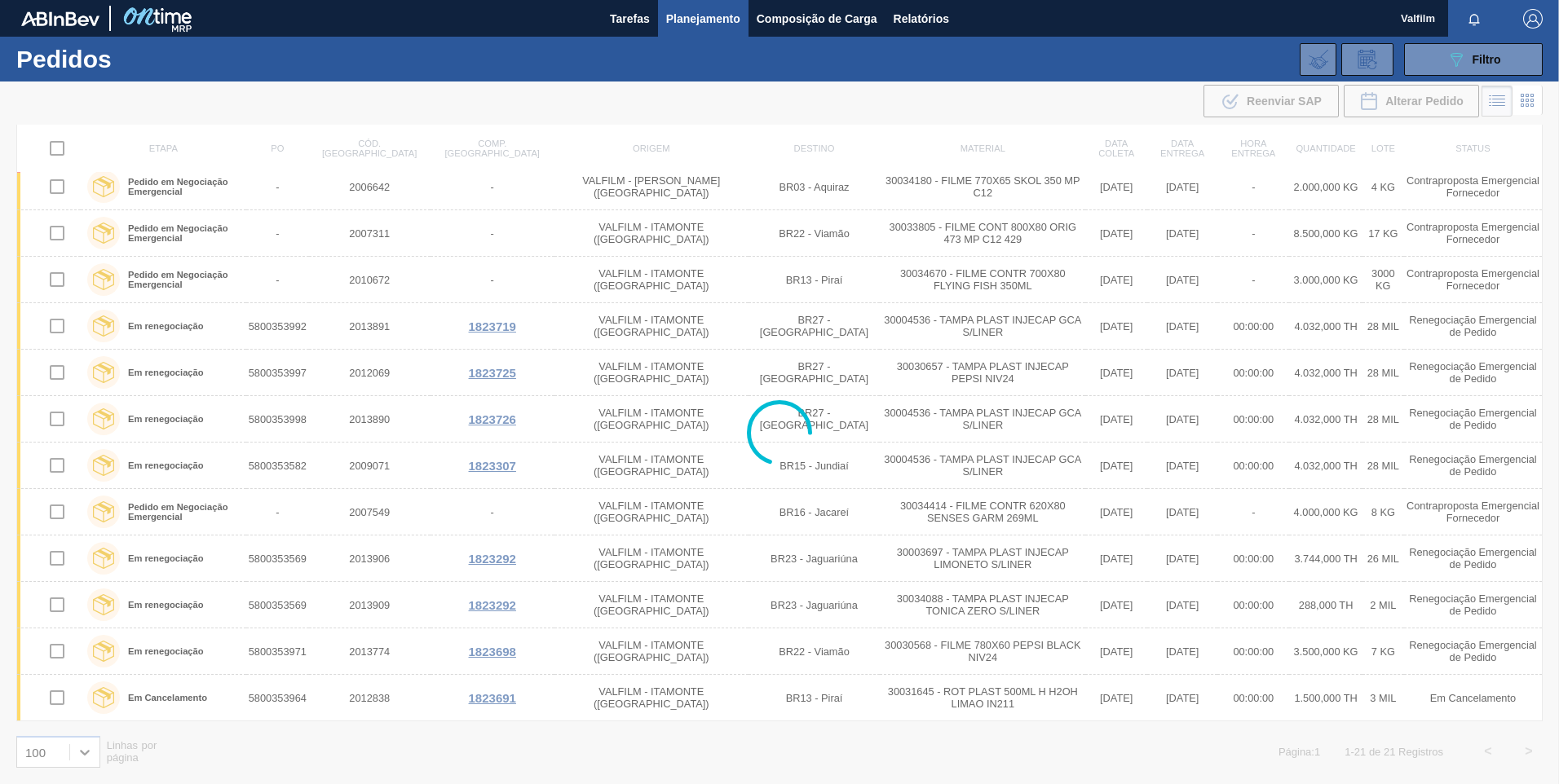
click at [1444, 33] on div "Valfilm Marcar todas como lido" at bounding box center [1481, 18] width 159 height 37
click at [1443, 68] on button "089F7B8B-B2A5-4AFE-B5C0-19BA573D28AC Filtro" at bounding box center [1474, 59] width 138 height 33
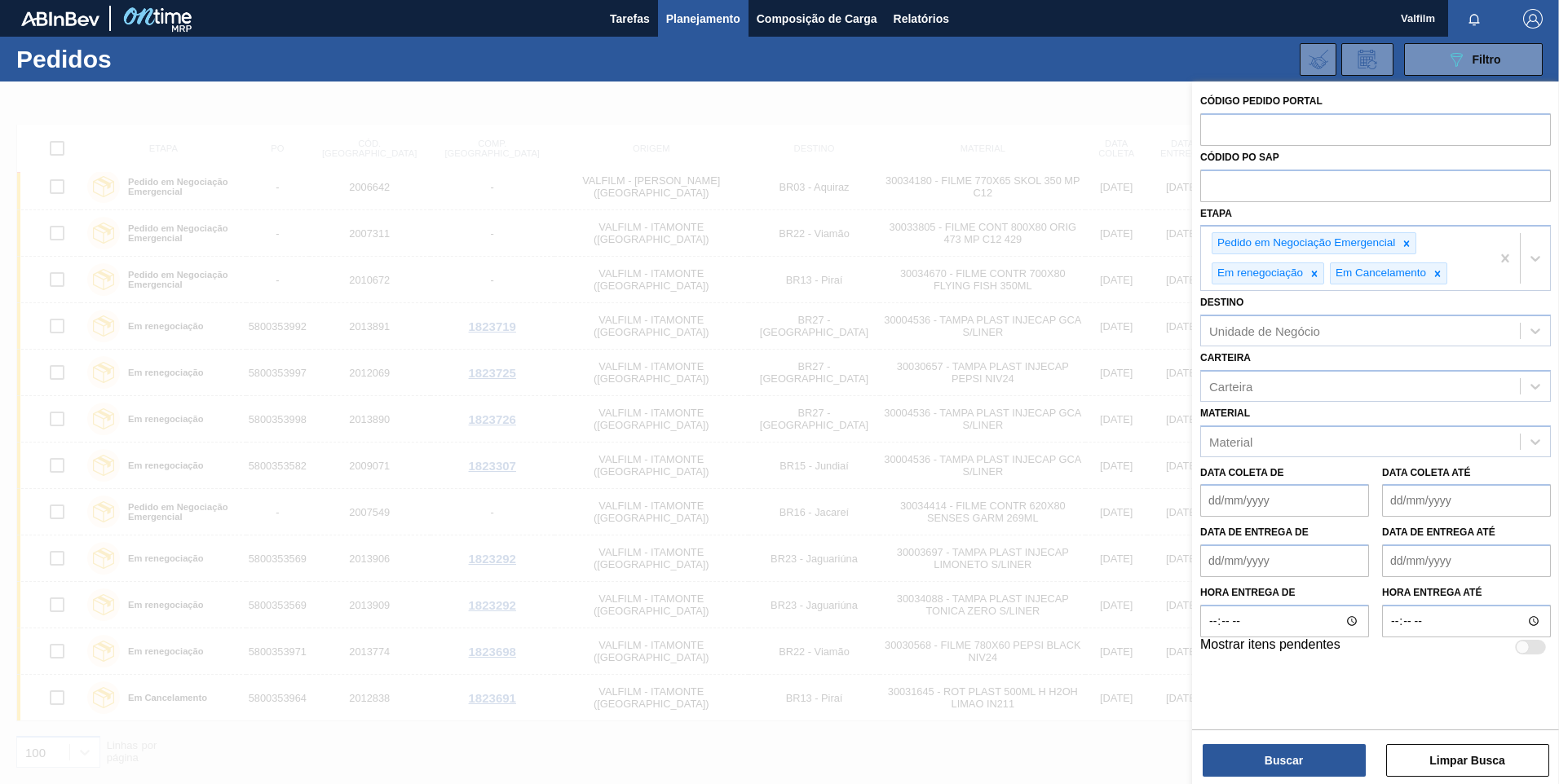
click at [320, 93] on div at bounding box center [779, 474] width 1559 height 784
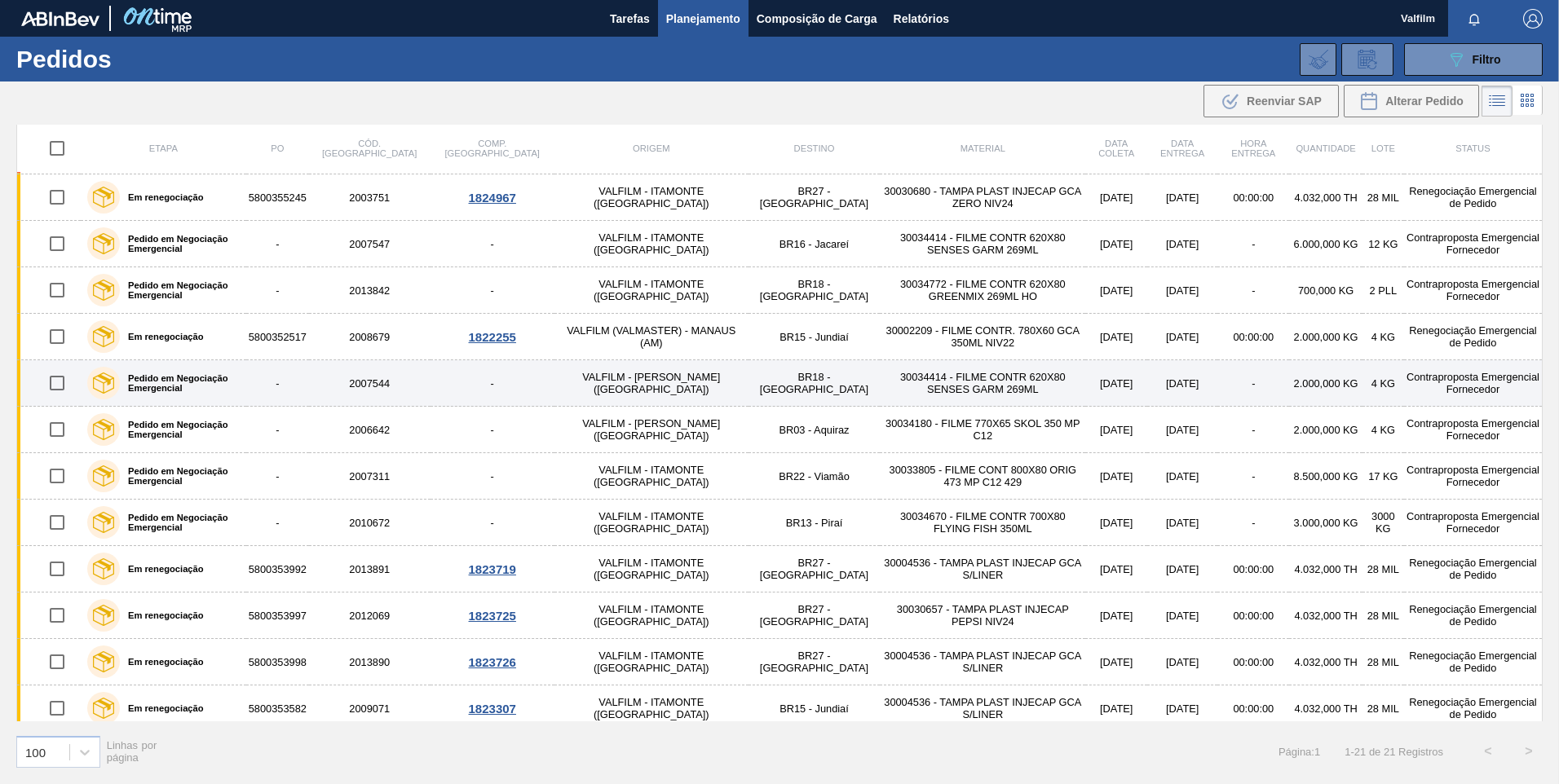
scroll to position [183, 0]
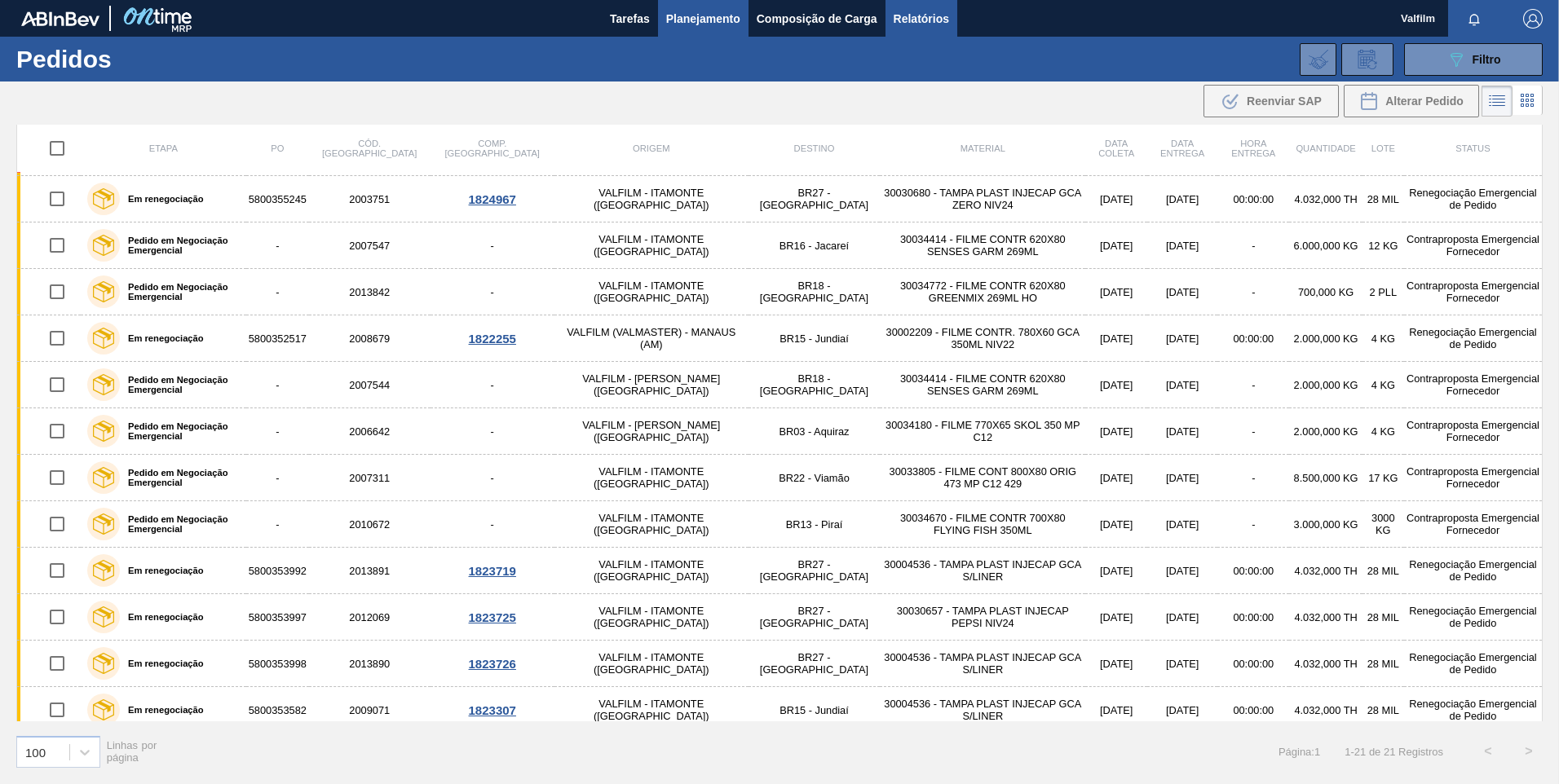
click at [945, 23] on span "Relatórios" at bounding box center [921, 18] width 56 height 19
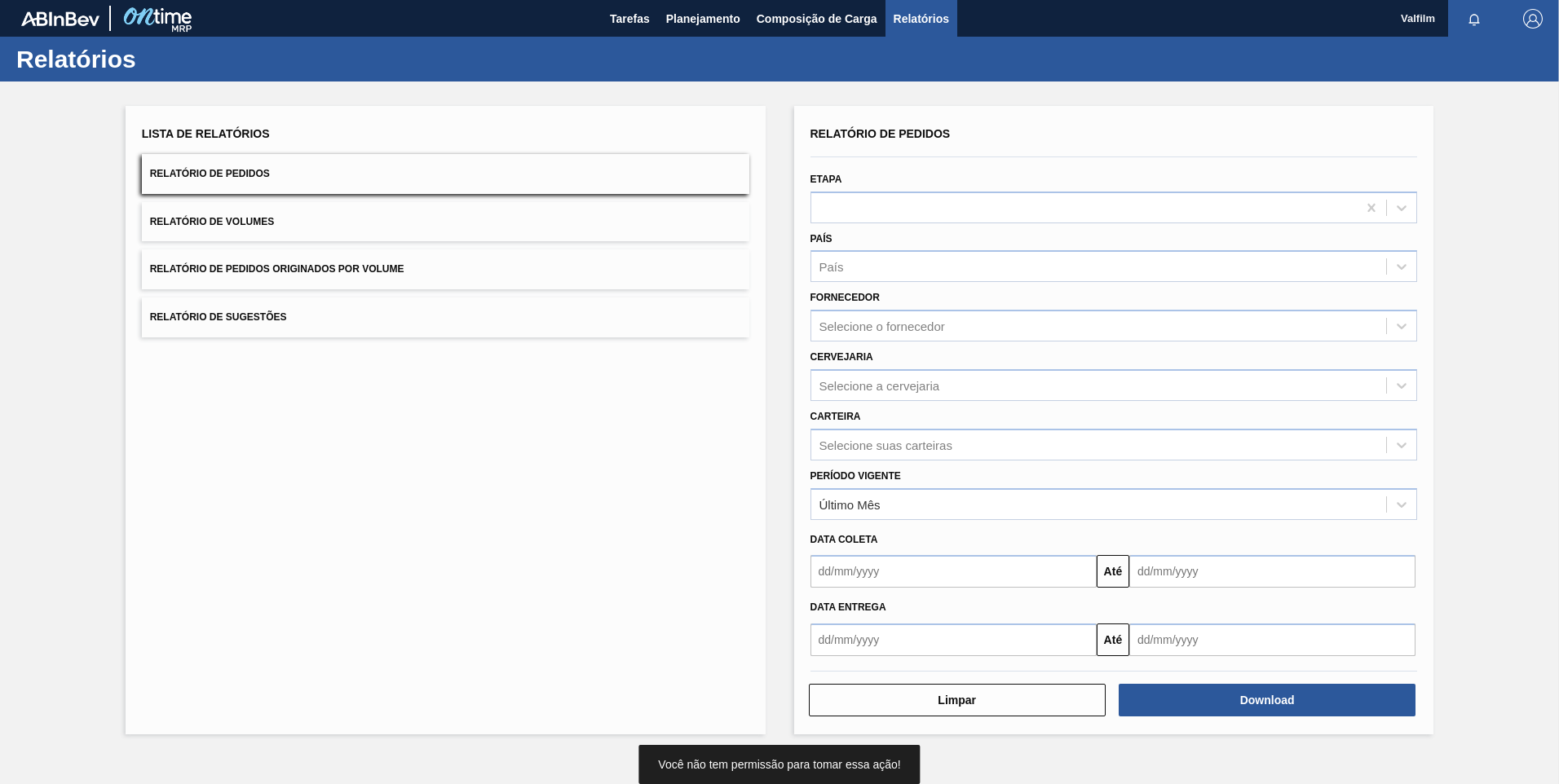
click at [1127, 182] on div "Etapa" at bounding box center [1114, 196] width 607 height 55
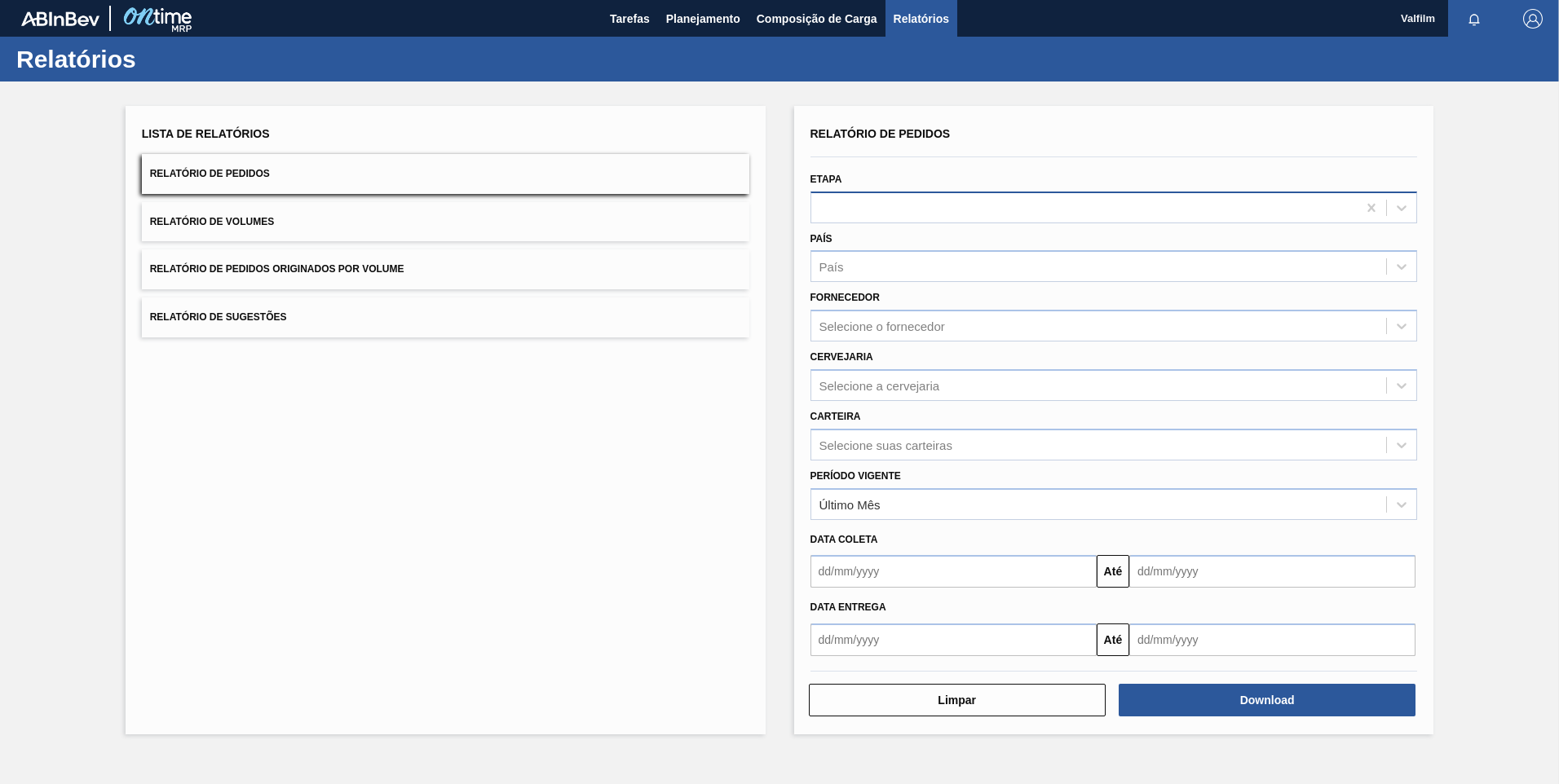
click at [1120, 206] on div at bounding box center [1085, 207] width 546 height 24
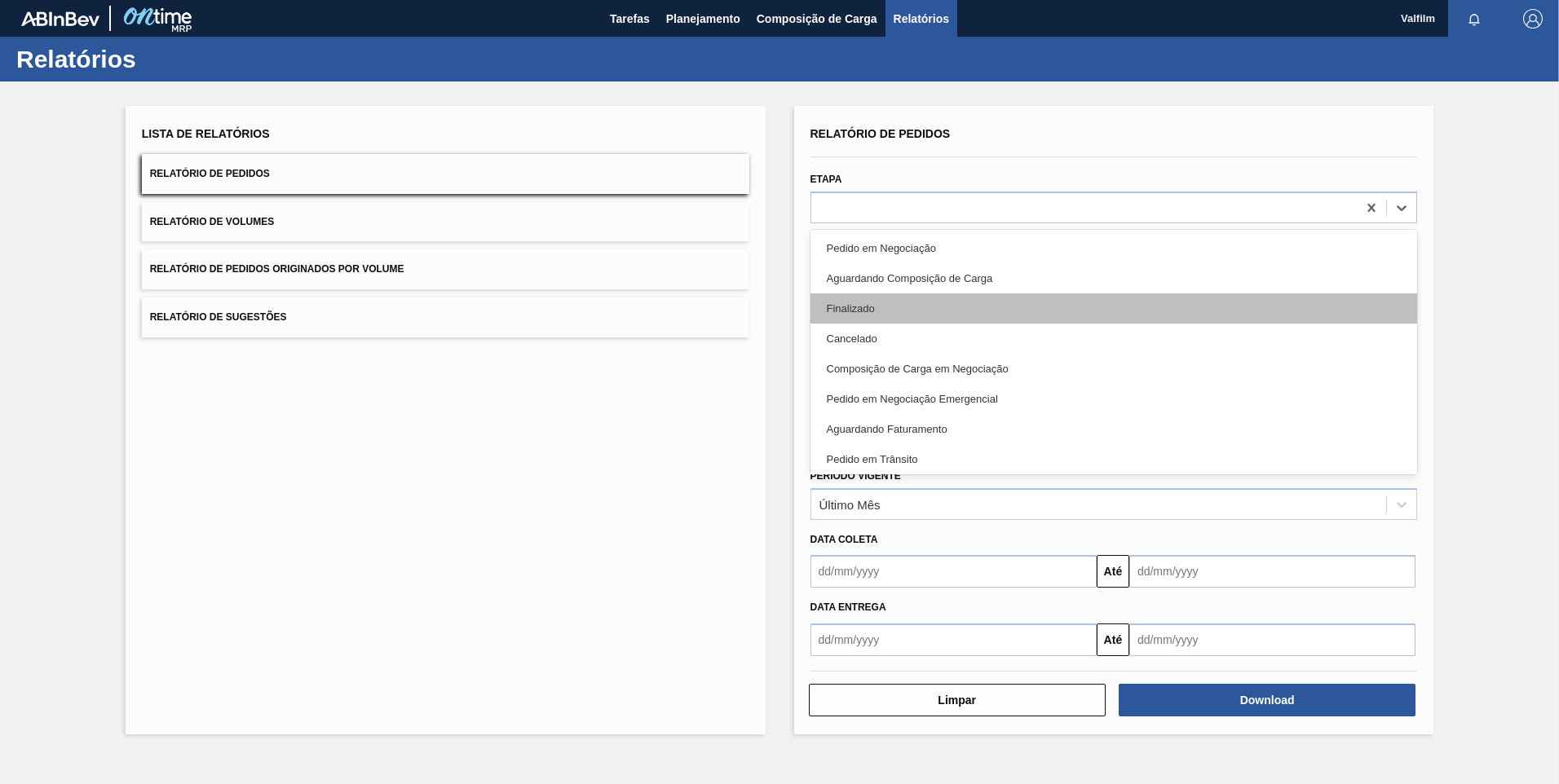
scroll to position [163, 0]
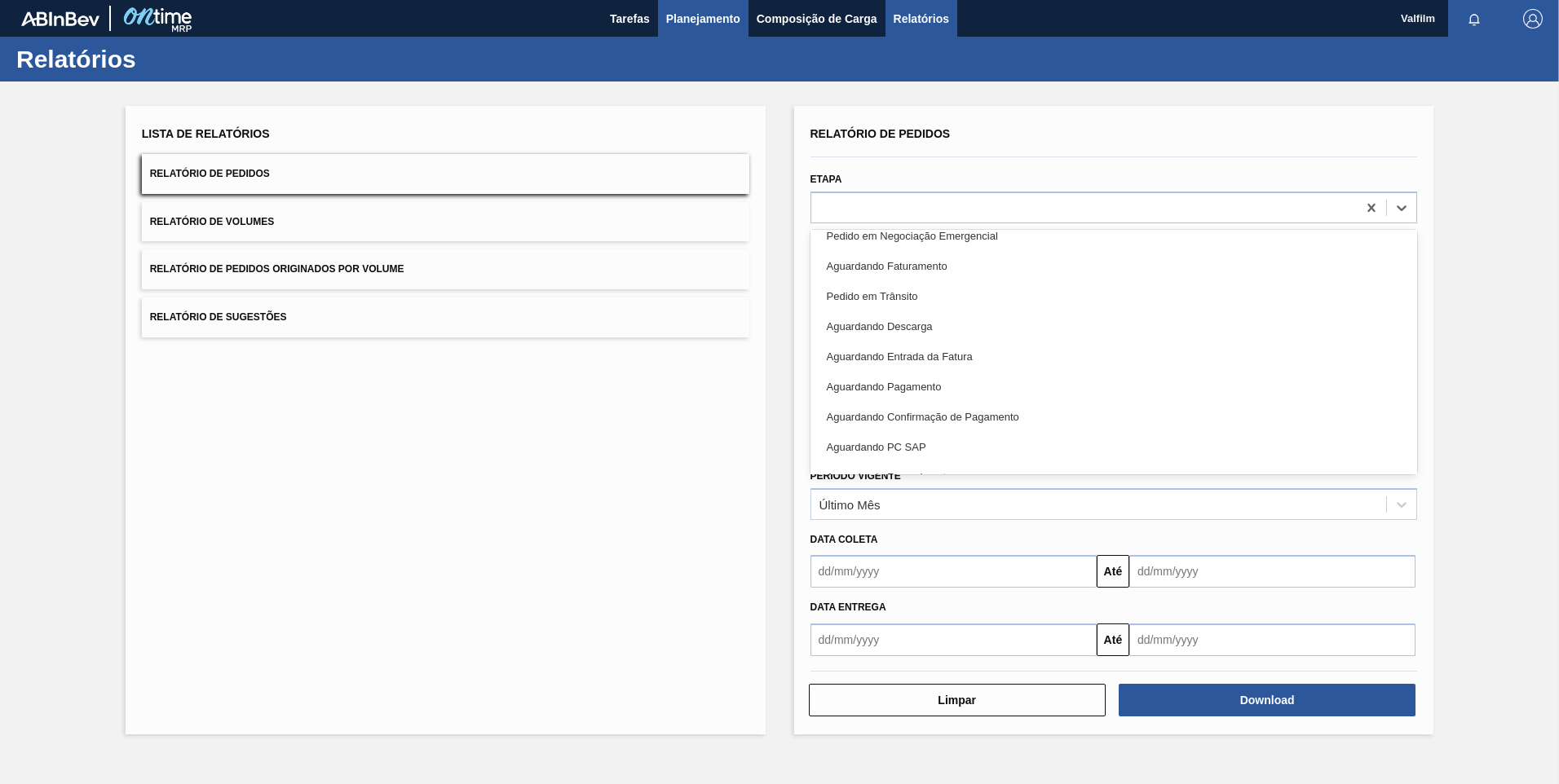
click at [671, 11] on span "Planejamento" at bounding box center [703, 18] width 74 height 19
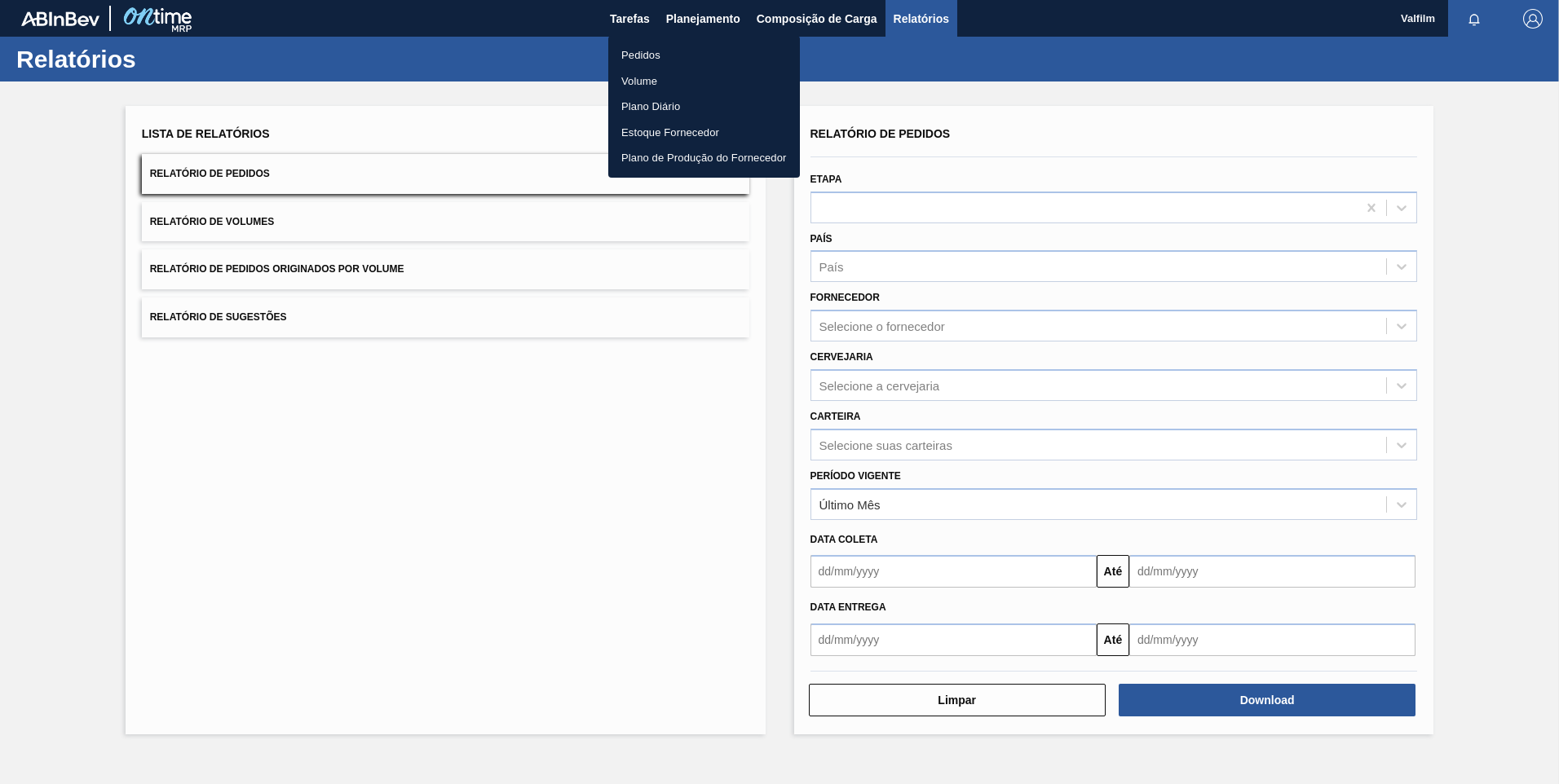
click at [665, 46] on li "Pedidos" at bounding box center [703, 55] width 191 height 26
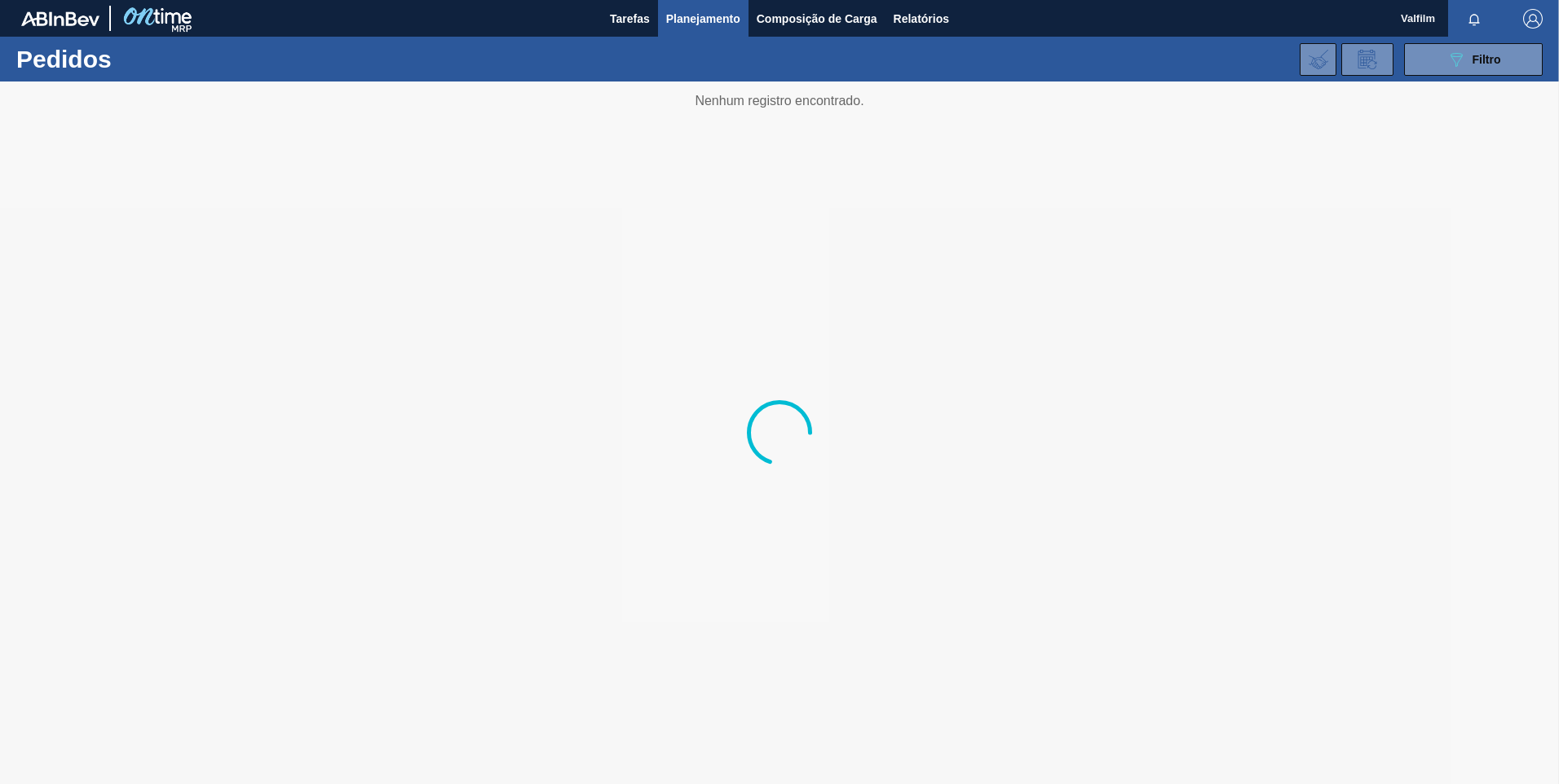
click at [600, 29] on div "Tarefas Planejamento Composição de Carga Relatórios" at bounding box center [779, 18] width 1559 height 37
click at [597, 33] on div "Tarefas Planejamento Composição de Carga Relatórios" at bounding box center [779, 18] width 1559 height 37
click at [632, 23] on span "Tarefas" at bounding box center [629, 18] width 40 height 19
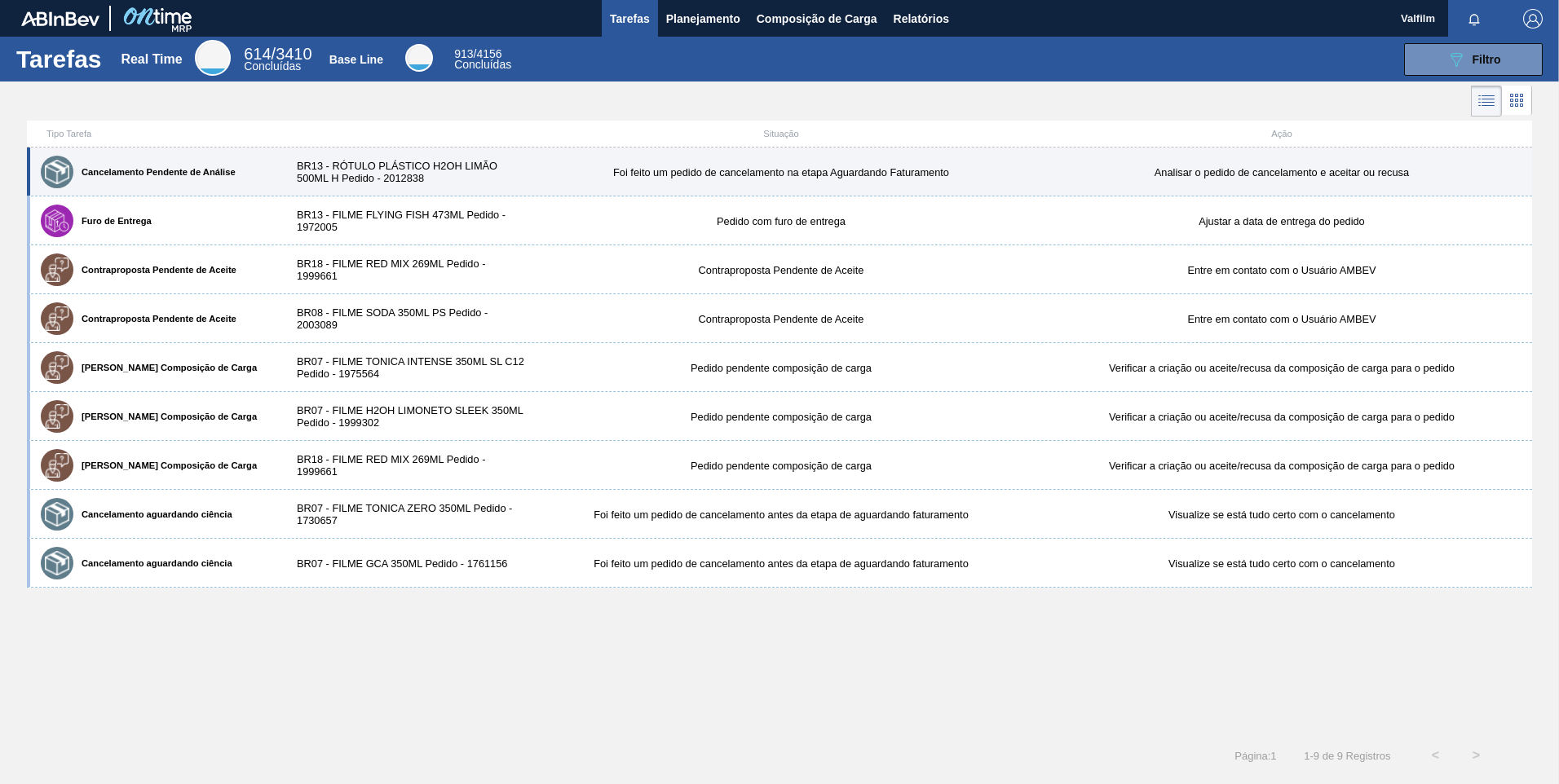
click at [388, 190] on div "Cancelamento Pendente de Análise BR13 - RÓTULO PLÁSTICO H2OH LIMÃO 500ML H Pedi…" at bounding box center [780, 173] width 1505 height 49
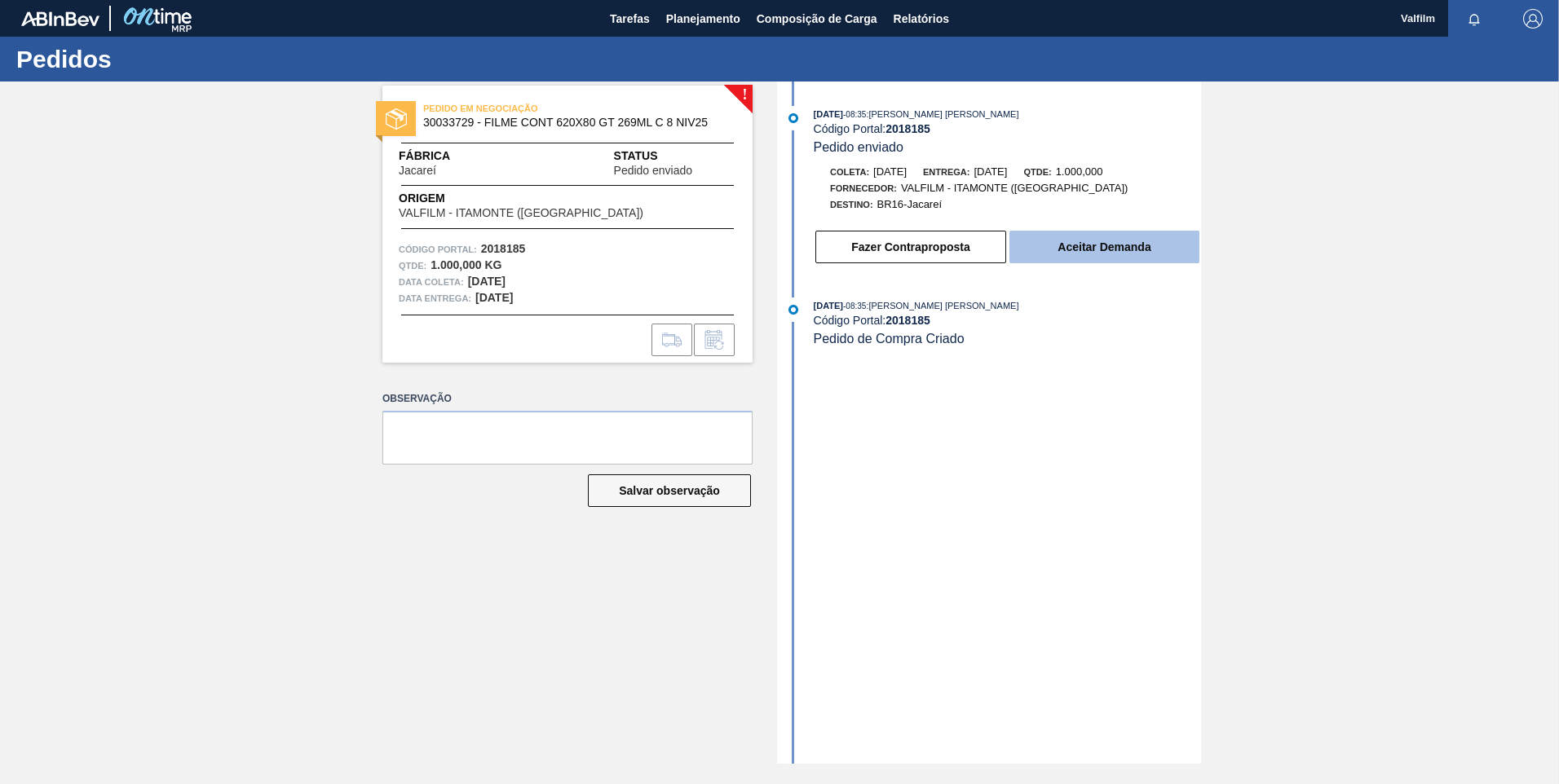
click at [1113, 246] on button "Aceitar Demanda" at bounding box center [1105, 247] width 190 height 33
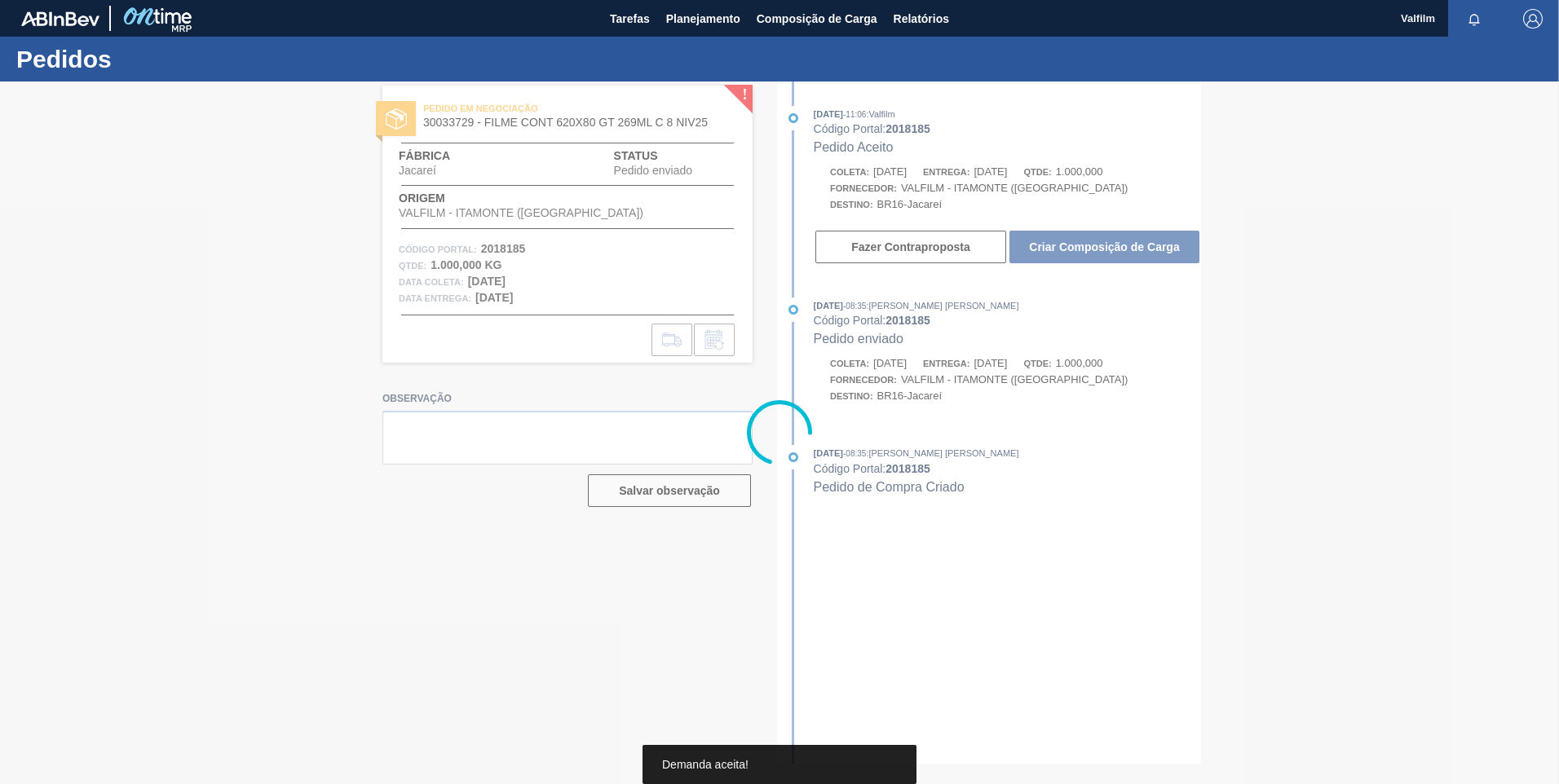
drag, startPoint x: 914, startPoint y: 249, endPoint x: 1206, endPoint y: 299, distance: 296.2
click at [1217, 312] on div at bounding box center [779, 433] width 1559 height 703
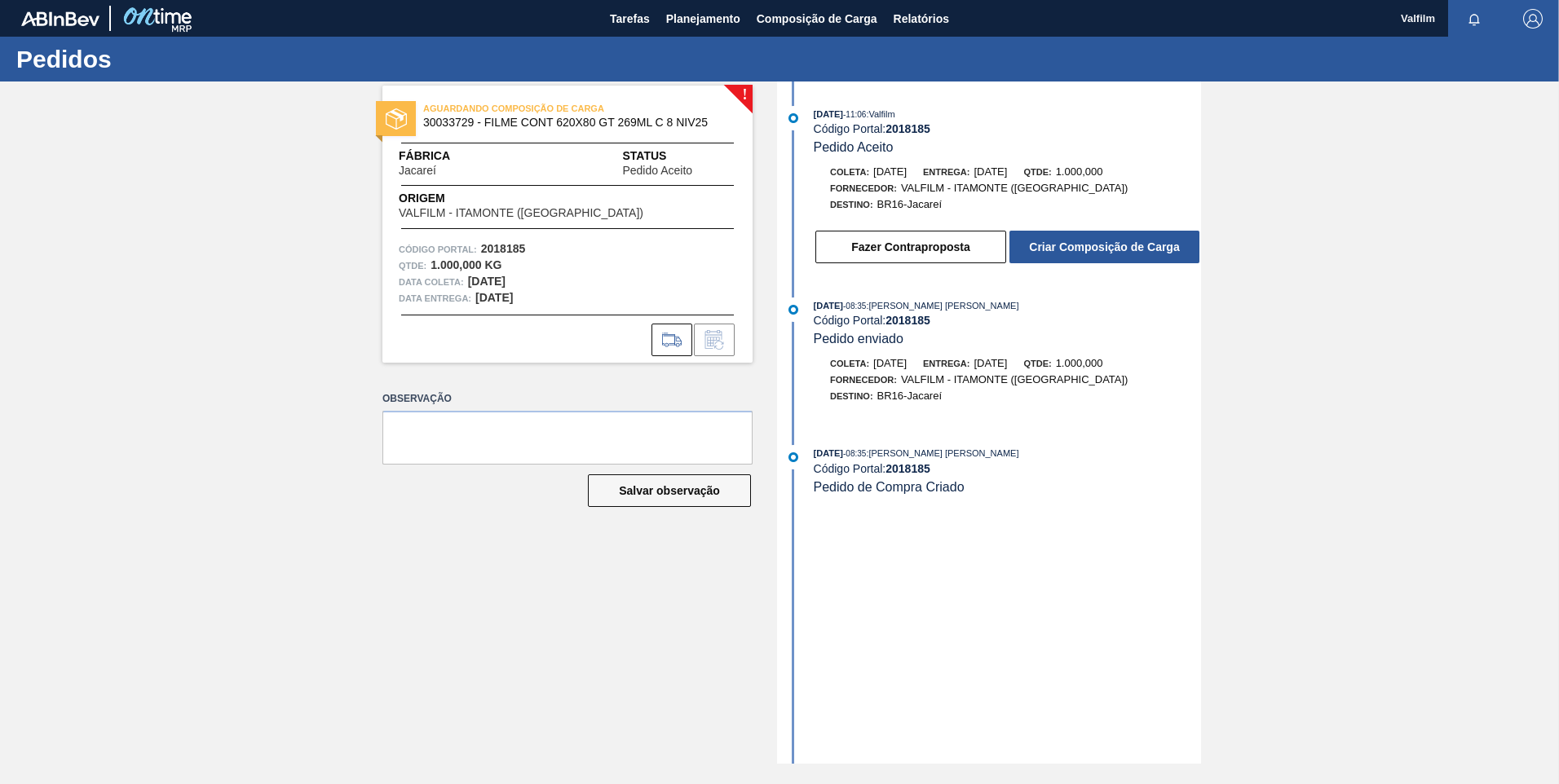
click at [1125, 247] on button "Criar Composição de Carga" at bounding box center [1105, 247] width 190 height 33
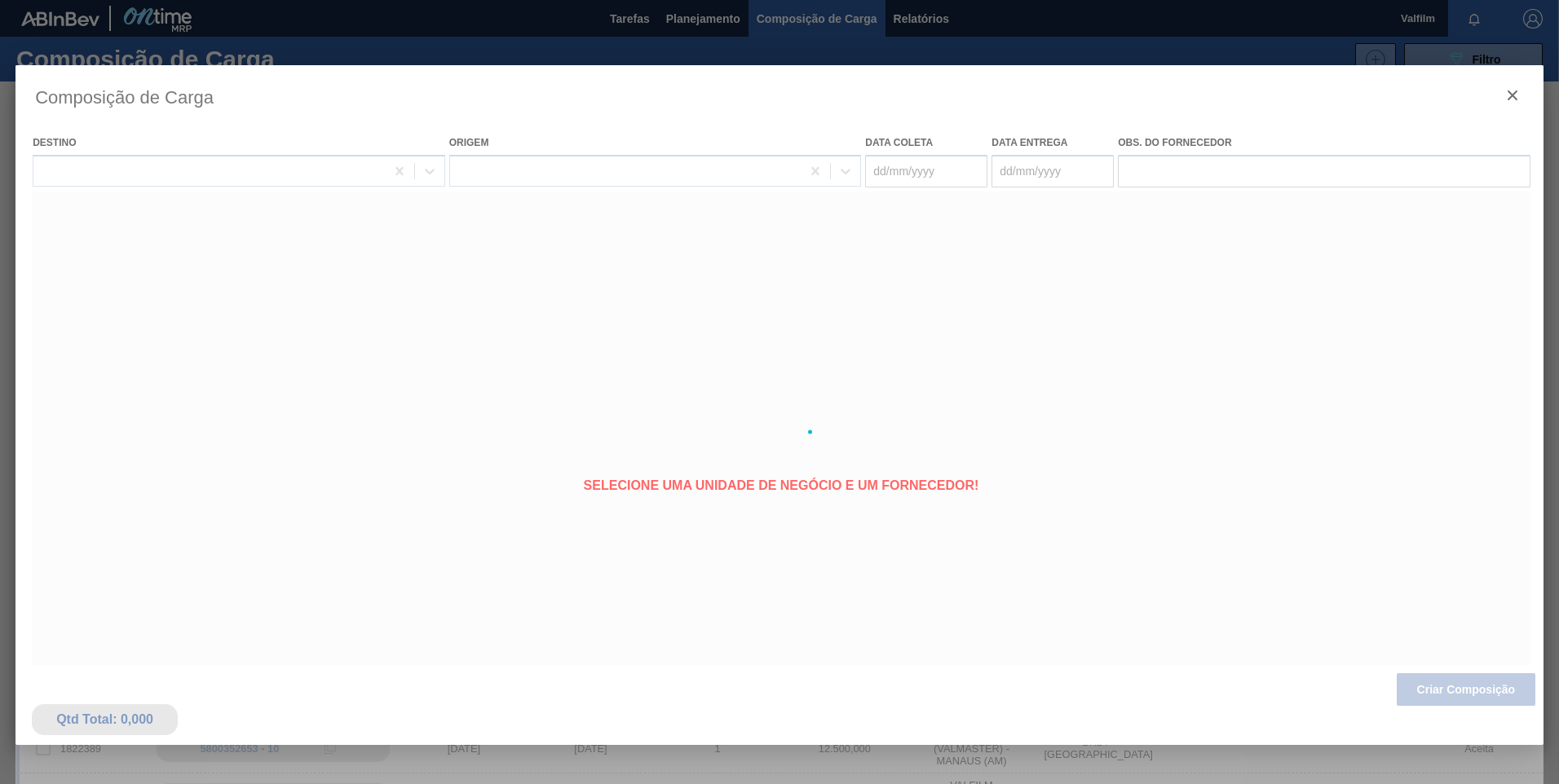
type coleta "[DATE]"
type entrega "[DATE]"
click at [931, 172] on div at bounding box center [780, 432] width 1528 height 734
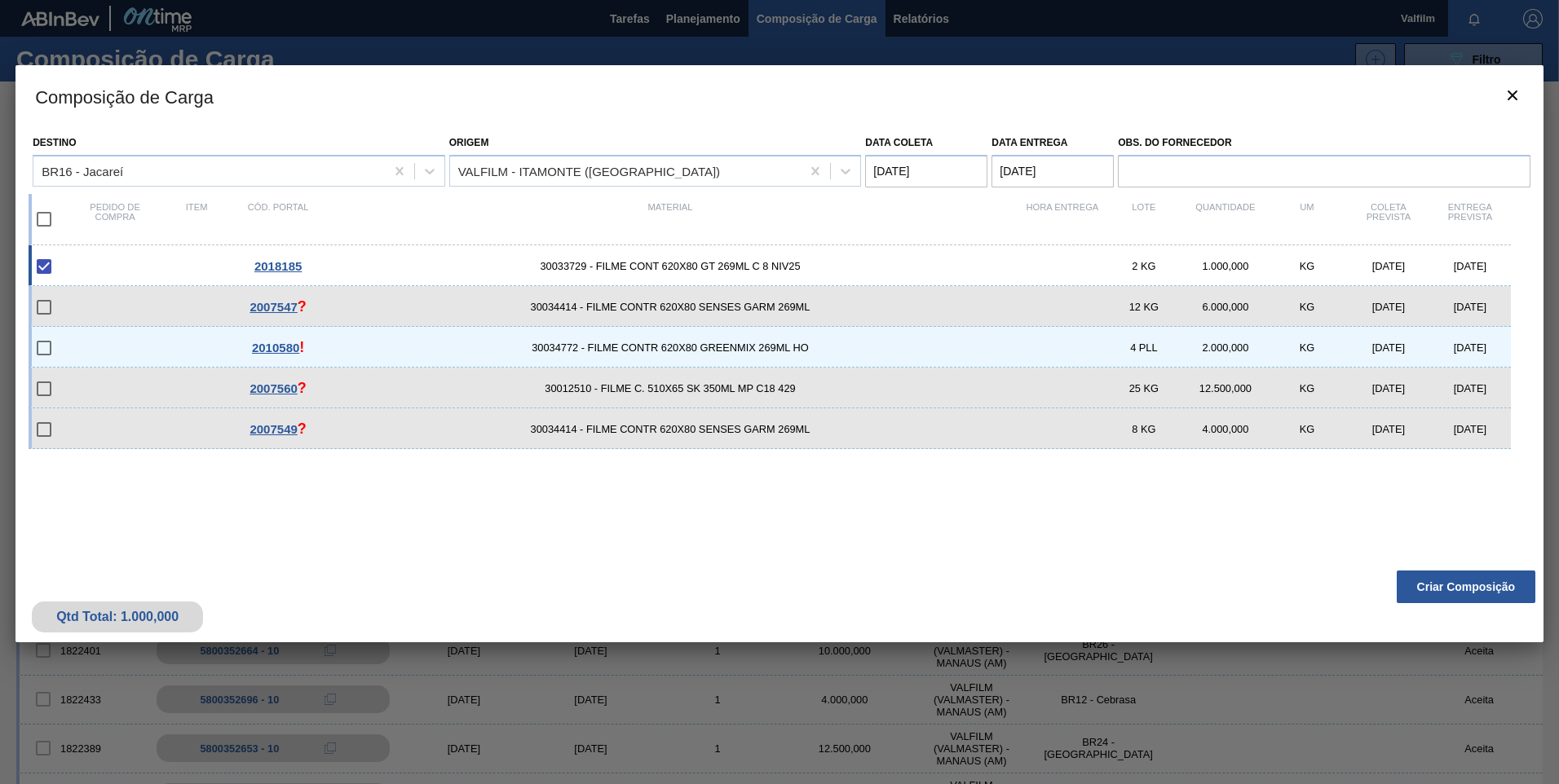
click at [924, 173] on coleta "[DATE]" at bounding box center [926, 171] width 122 height 33
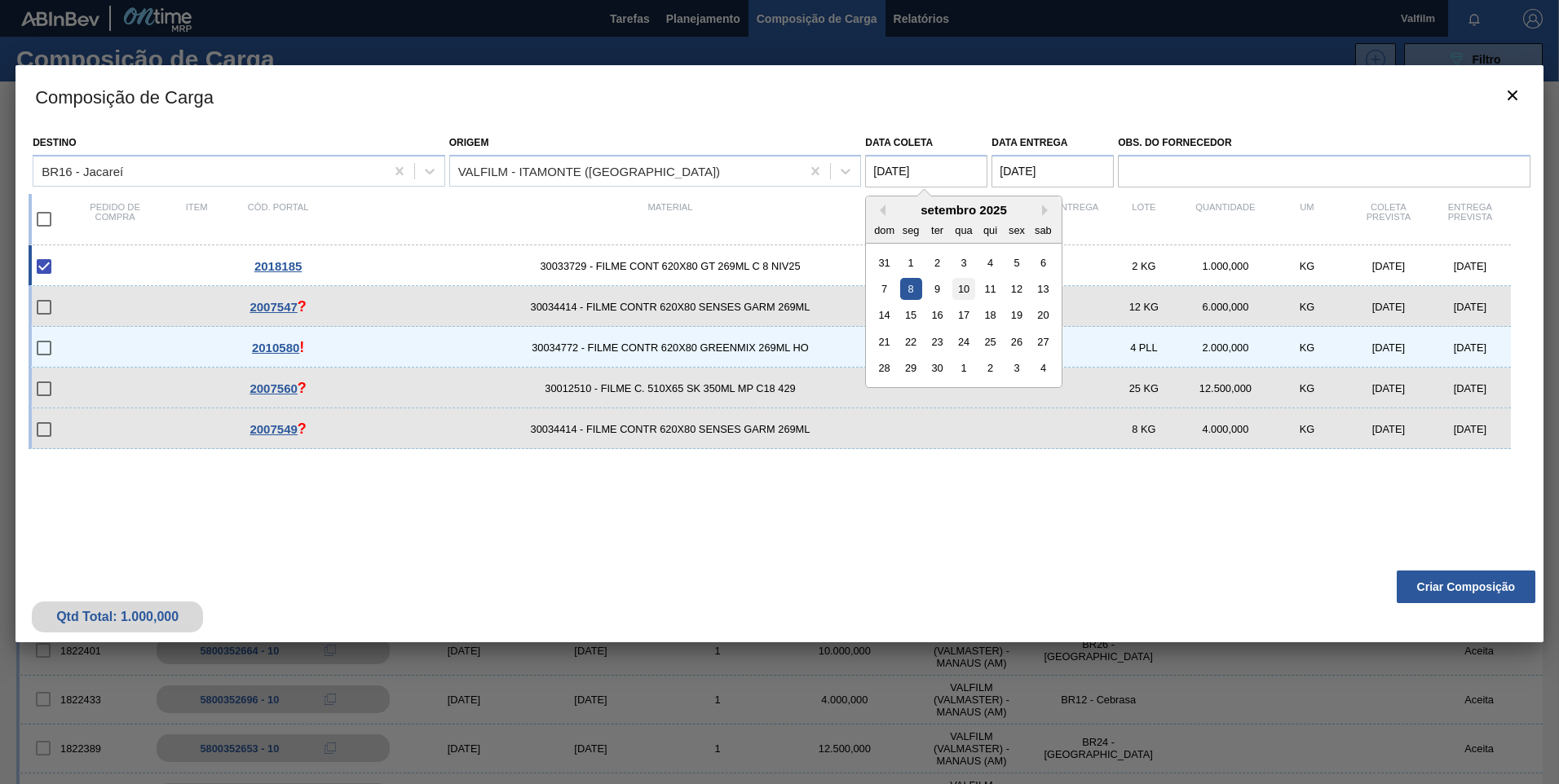
click at [961, 288] on div "10" at bounding box center [964, 289] width 22 height 22
type coleta "10/09/2025"
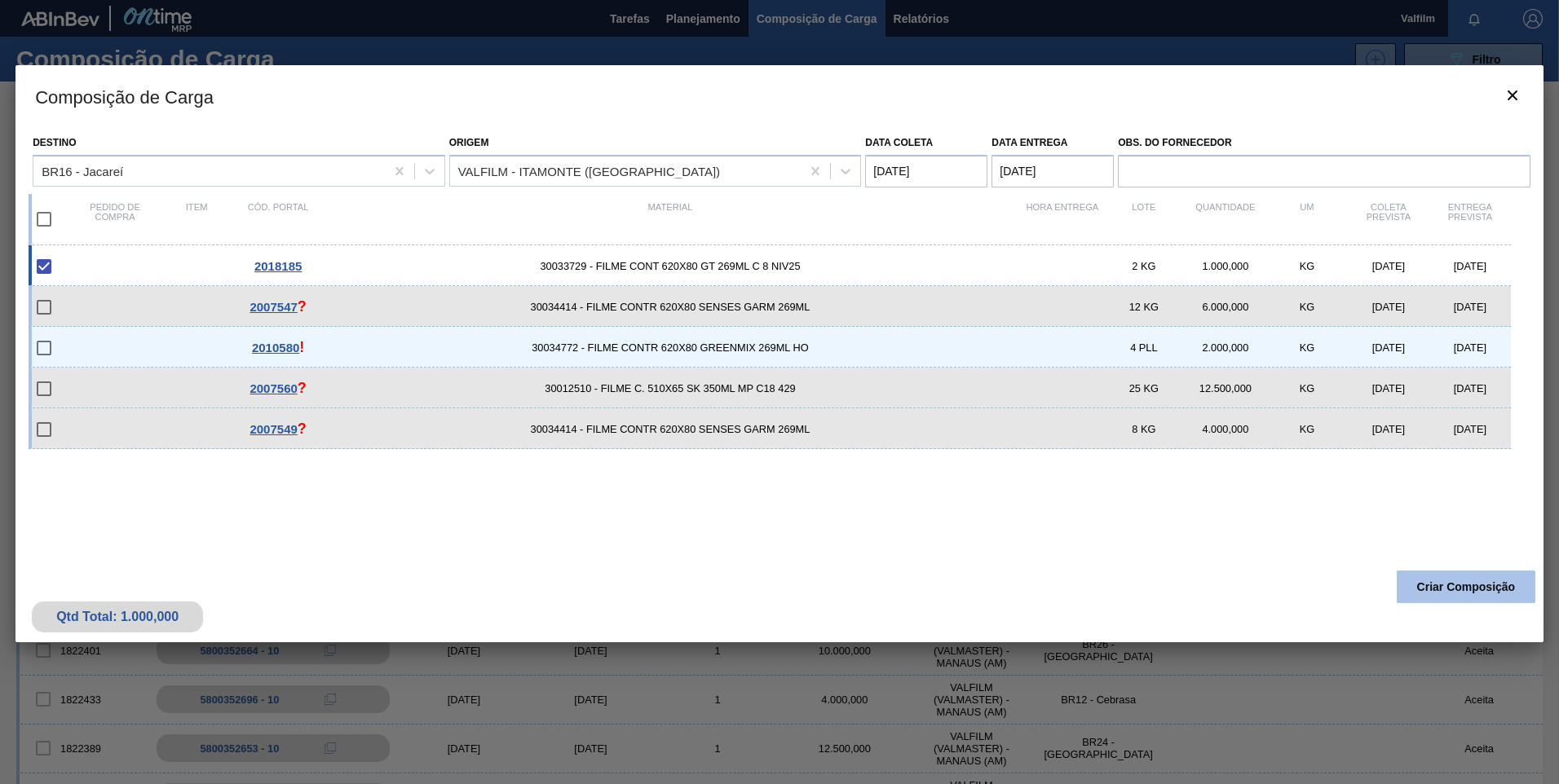
click at [1444, 588] on button "Criar Composição" at bounding box center [1466, 587] width 138 height 33
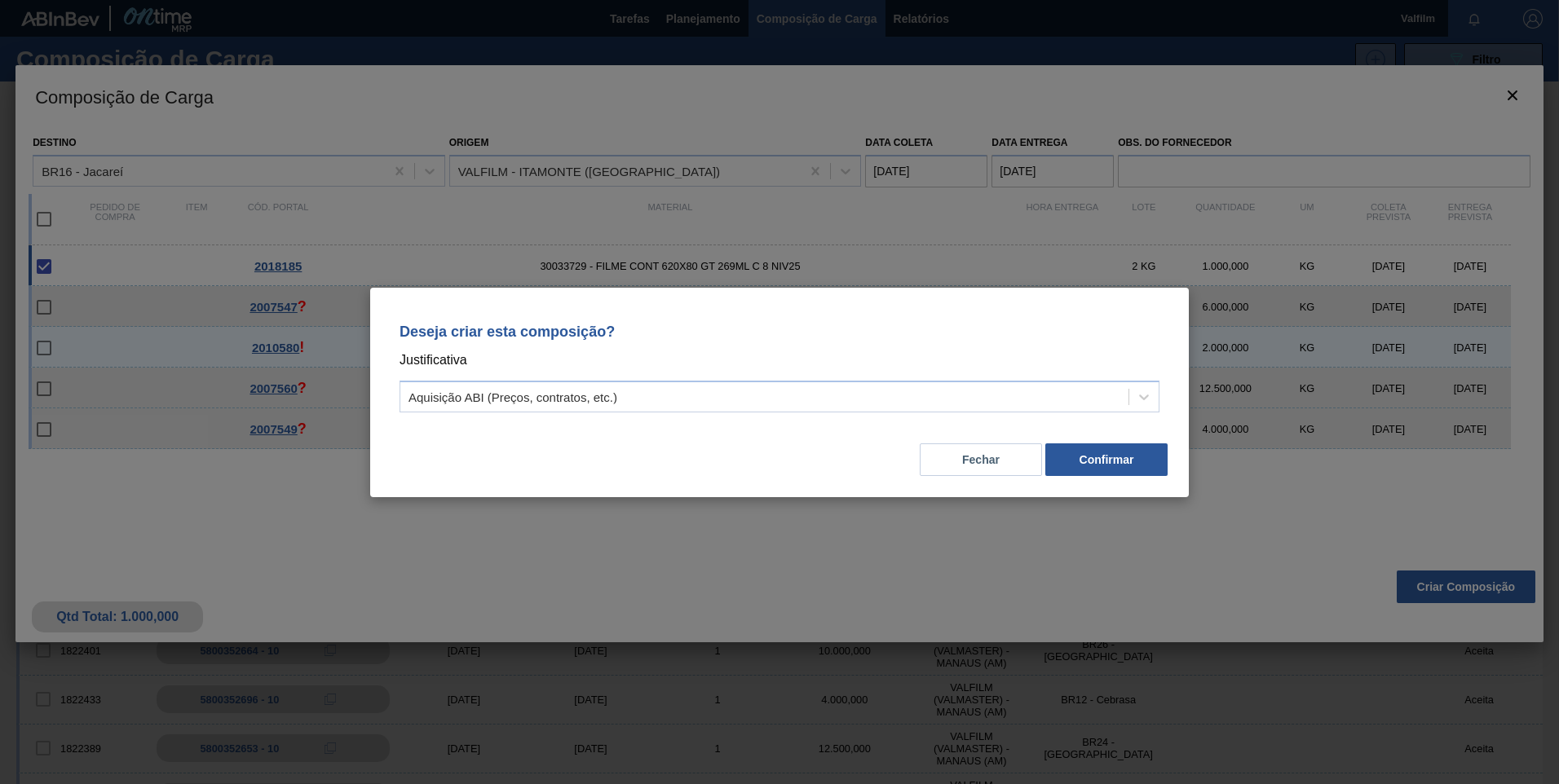
click at [557, 366] on p "Justificativa" at bounding box center [779, 360] width 761 height 21
click at [559, 383] on div "Aquisição ABI (Preços, contratos, etc.)" at bounding box center [779, 396] width 761 height 32
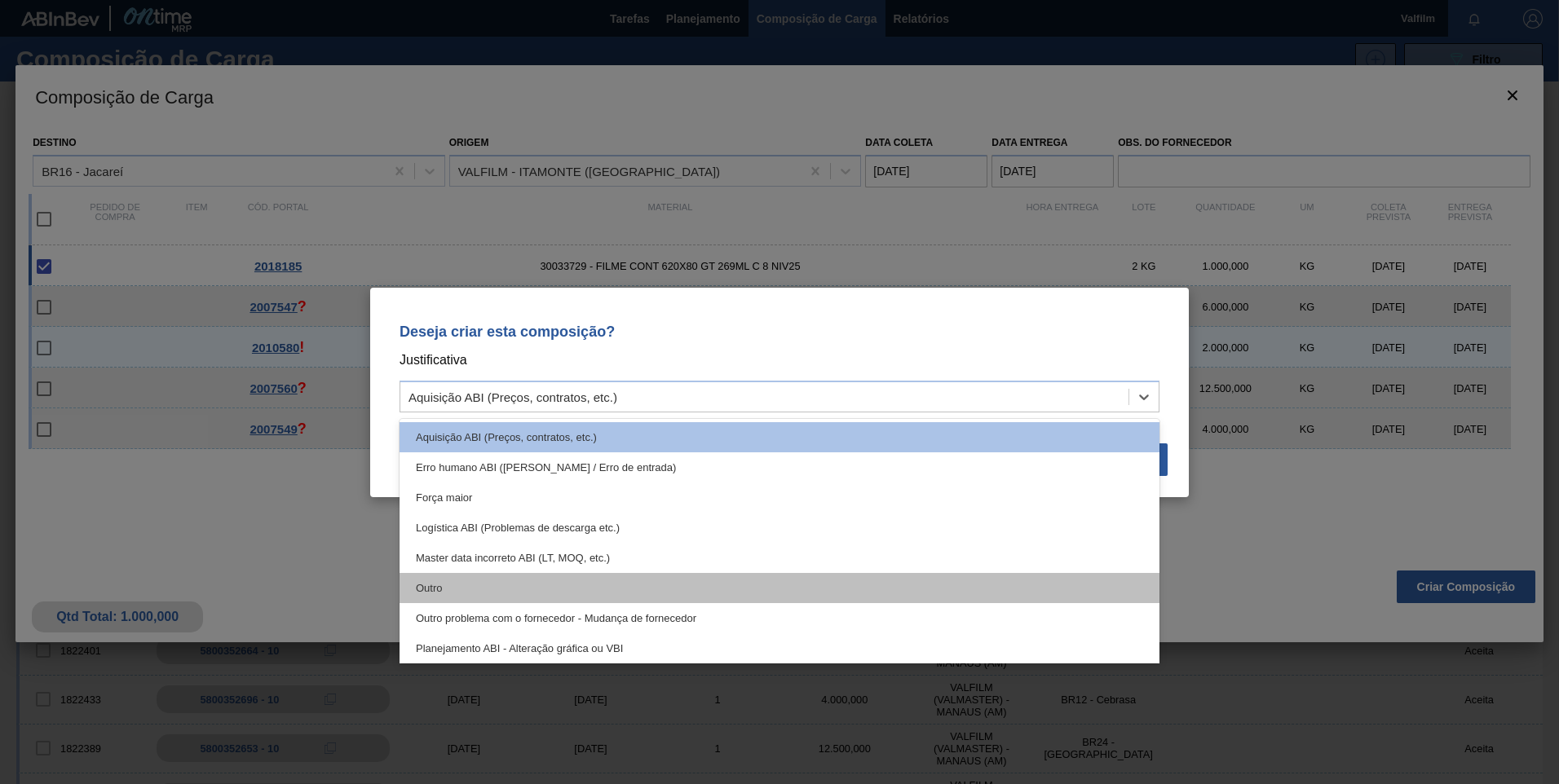
click at [487, 586] on div "Outro" at bounding box center [779, 588] width 761 height 30
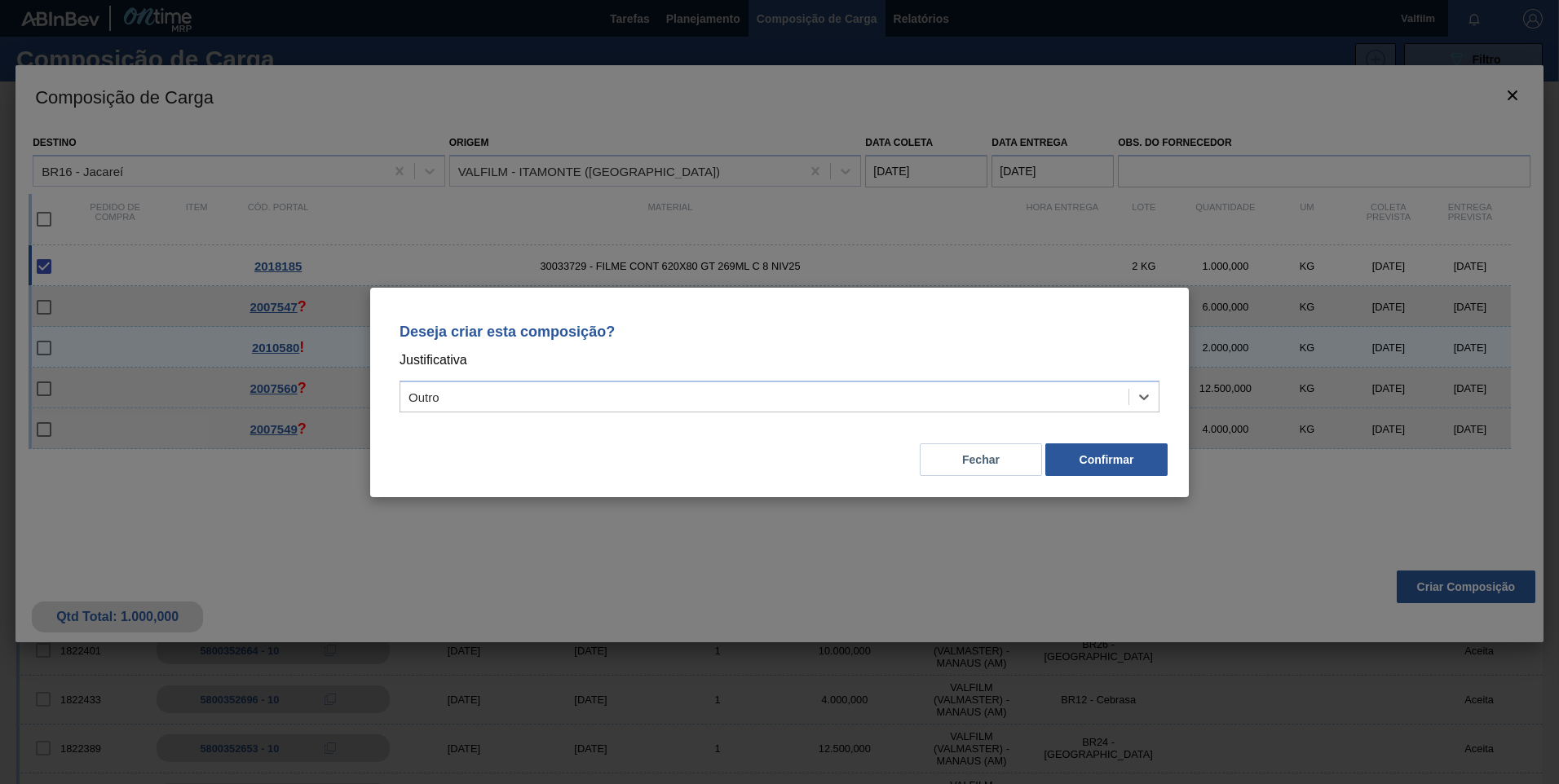
click at [1128, 477] on div "Fechar Confirmar" at bounding box center [779, 449] width 780 height 55
click at [1125, 469] on button "Confirmar" at bounding box center [1106, 459] width 122 height 33
